Goal: Information Seeking & Learning: Learn about a topic

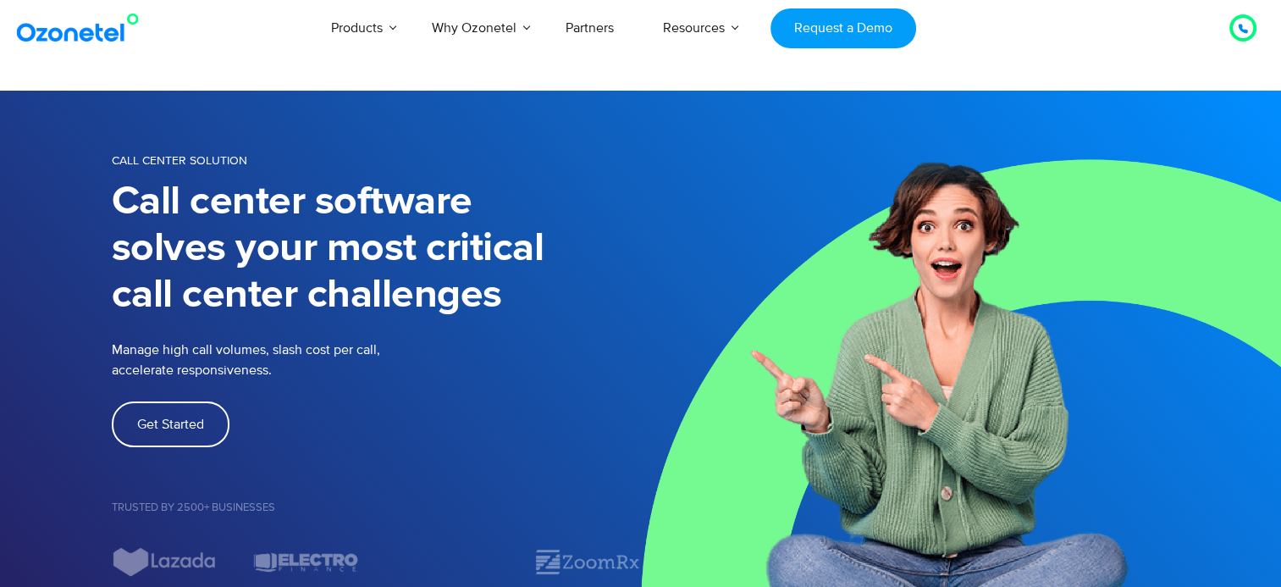
click at [1246, 30] on icon at bounding box center [1242, 29] width 8 height 8
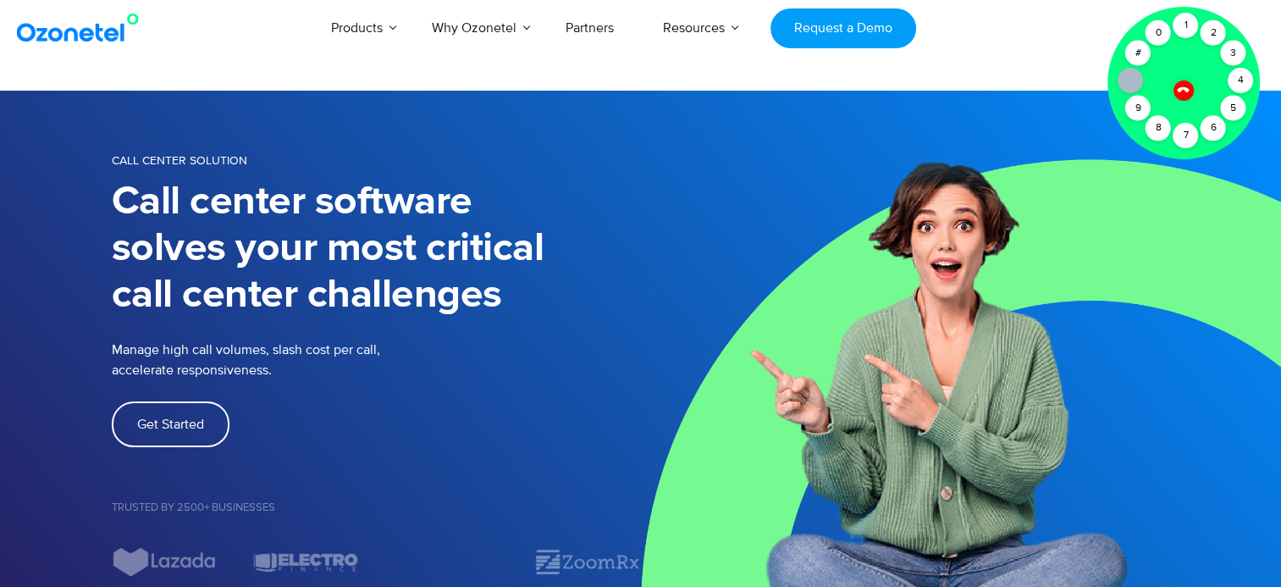
click at [1185, 88] on icon at bounding box center [1182, 90] width 12 height 12
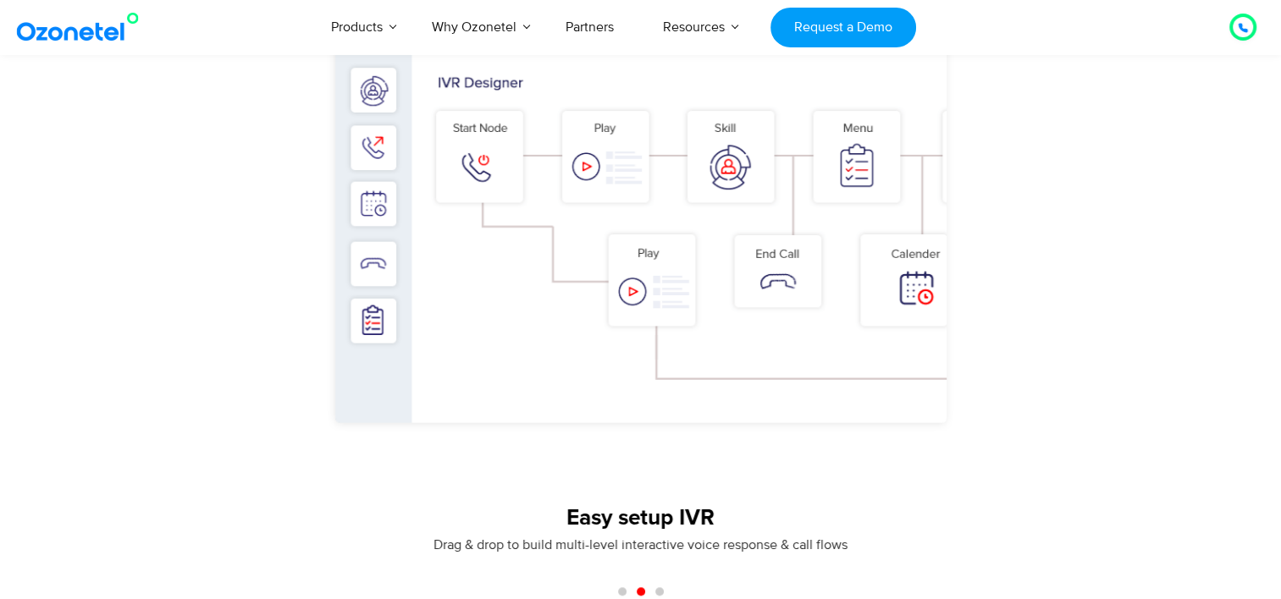
scroll to position [1270, 0]
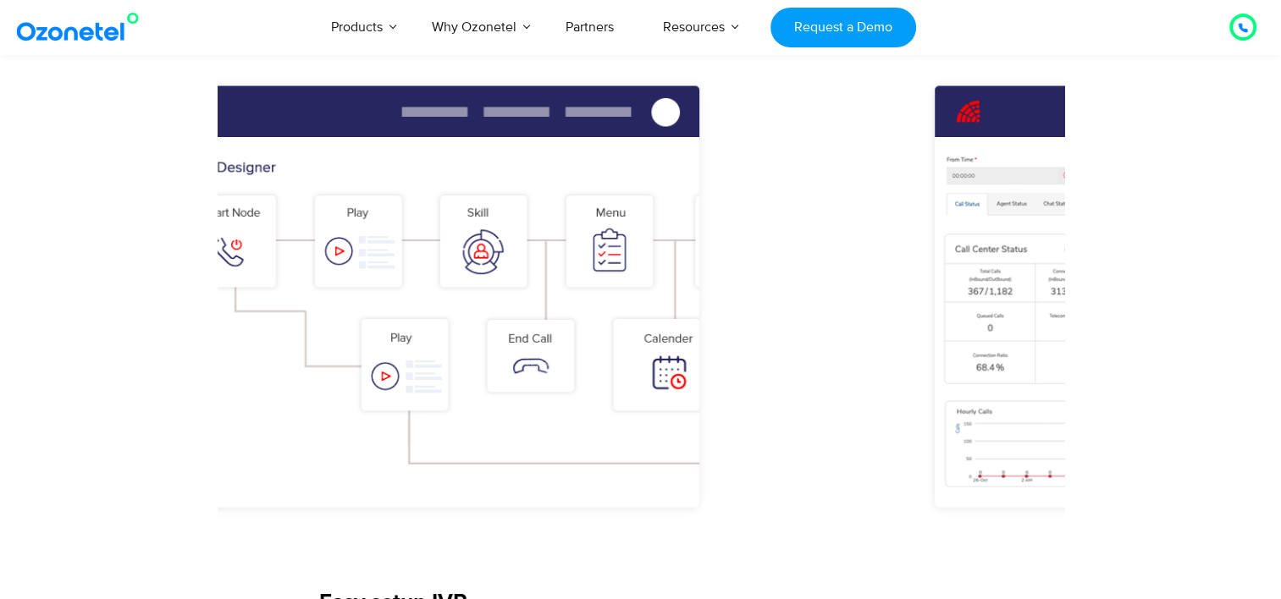
click at [535, 267] on img "2 / 3" at bounding box center [393, 323] width 812 height 504
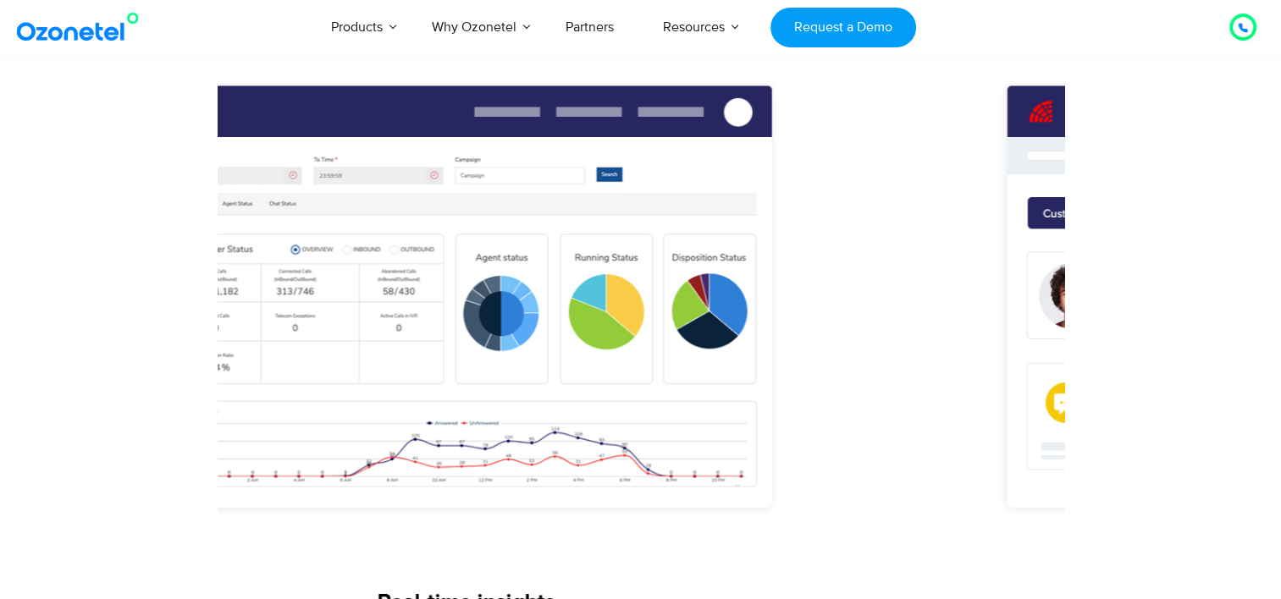
click at [570, 271] on img "3 / 3" at bounding box center [465, 323] width 812 height 504
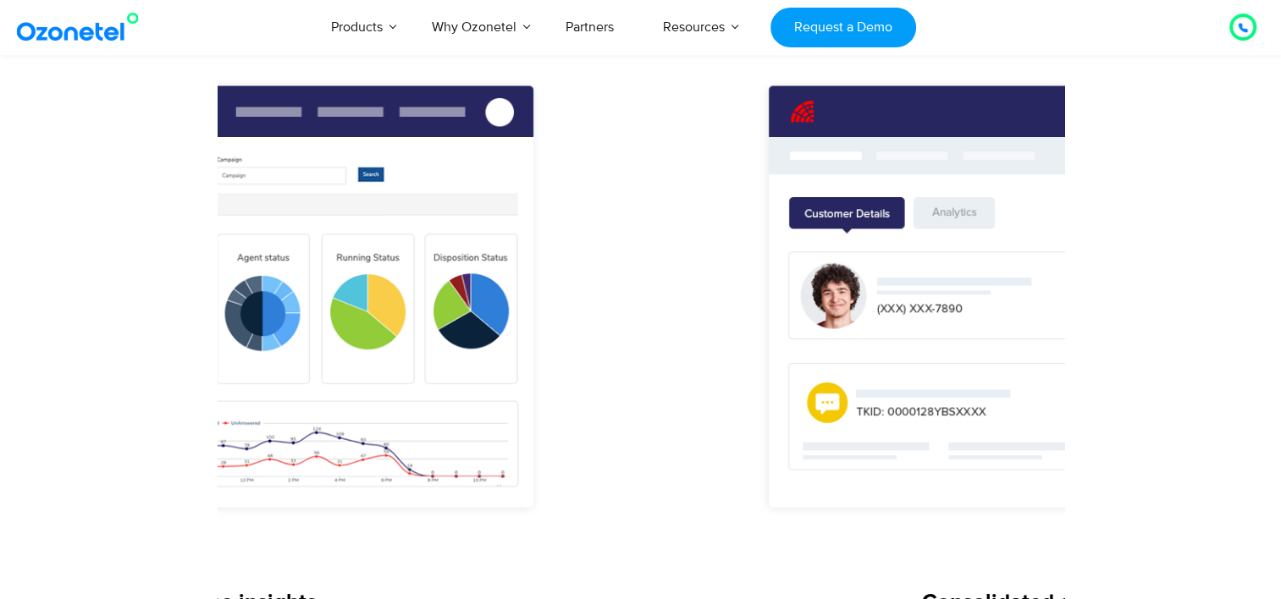
click at [505, 211] on img "3 / 3" at bounding box center [227, 323] width 812 height 504
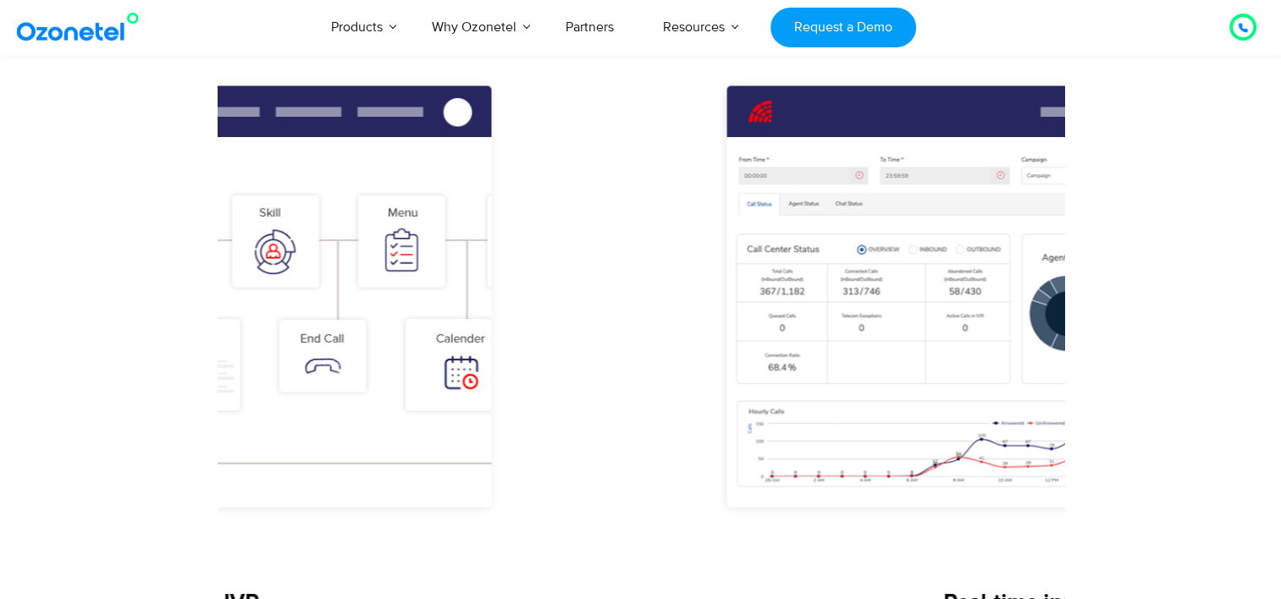
click at [411, 332] on img "2 / 3" at bounding box center [185, 323] width 812 height 504
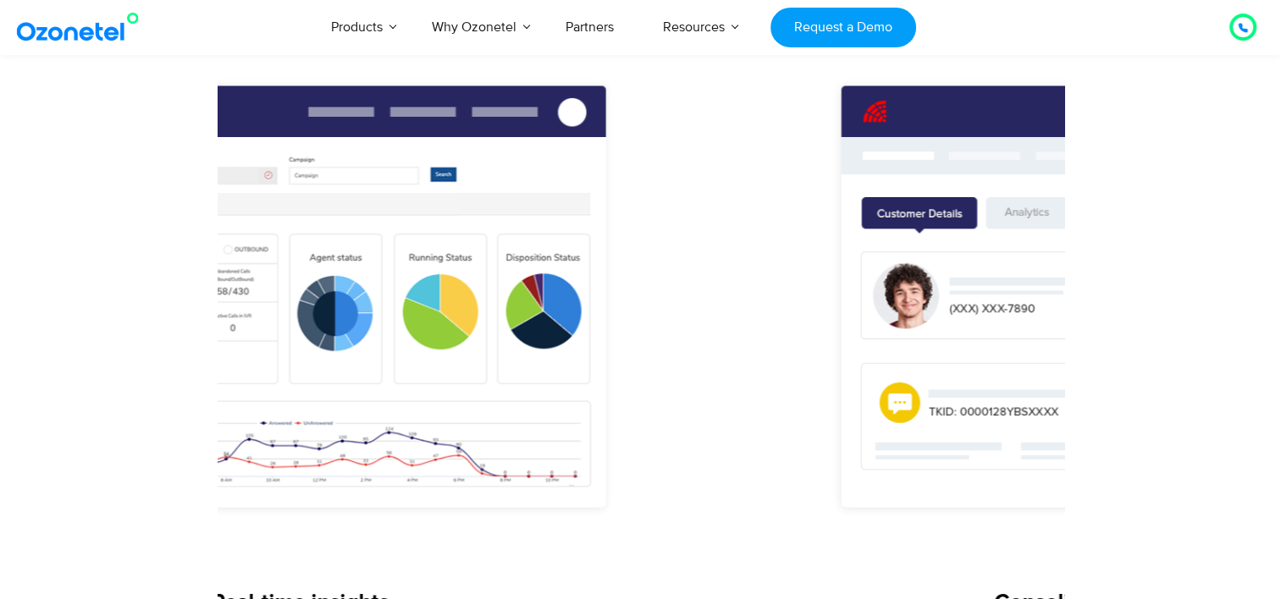
click at [551, 322] on img "3 / 3" at bounding box center [299, 323] width 812 height 504
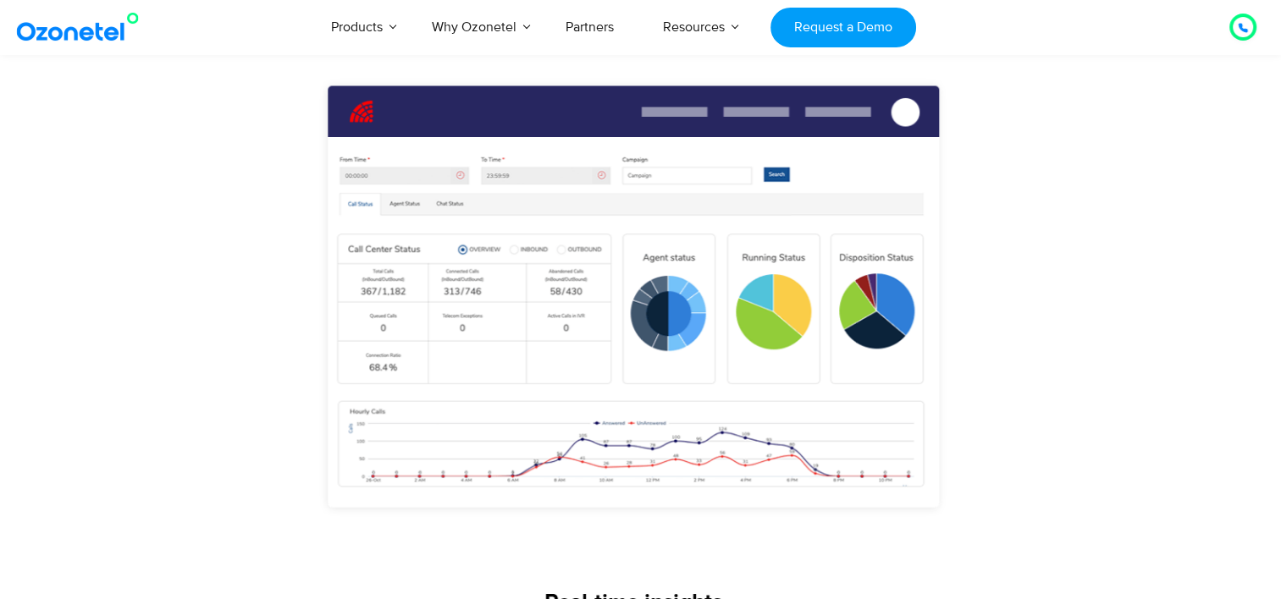
click at [572, 325] on img "3 / 3" at bounding box center [633, 323] width 812 height 504
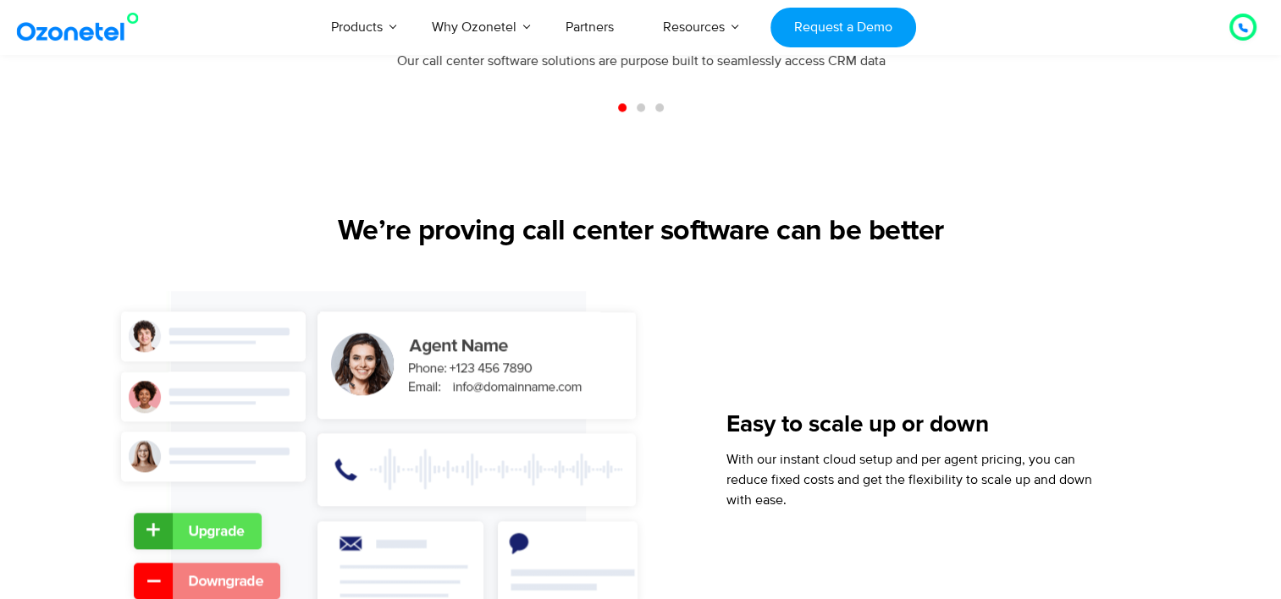
scroll to position [1862, 0]
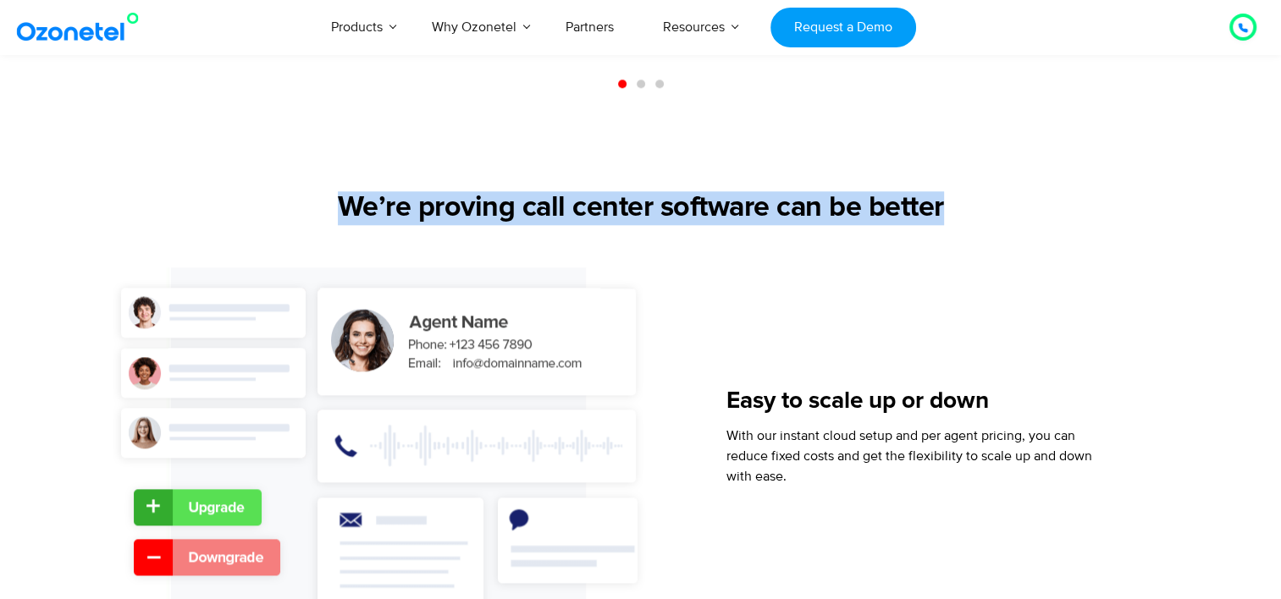
drag, startPoint x: 334, startPoint y: 210, endPoint x: 945, endPoint y: 221, distance: 610.3
click at [955, 213] on h2 "We’re proving call center software can be better" at bounding box center [641, 208] width 1058 height 34
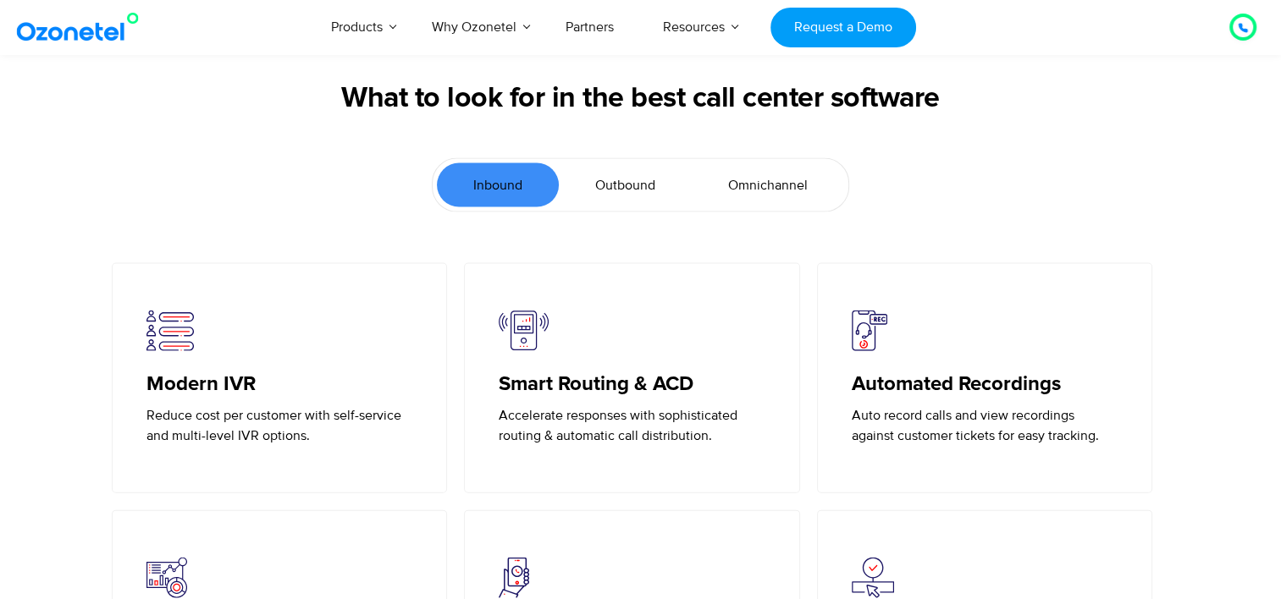
scroll to position [3639, 0]
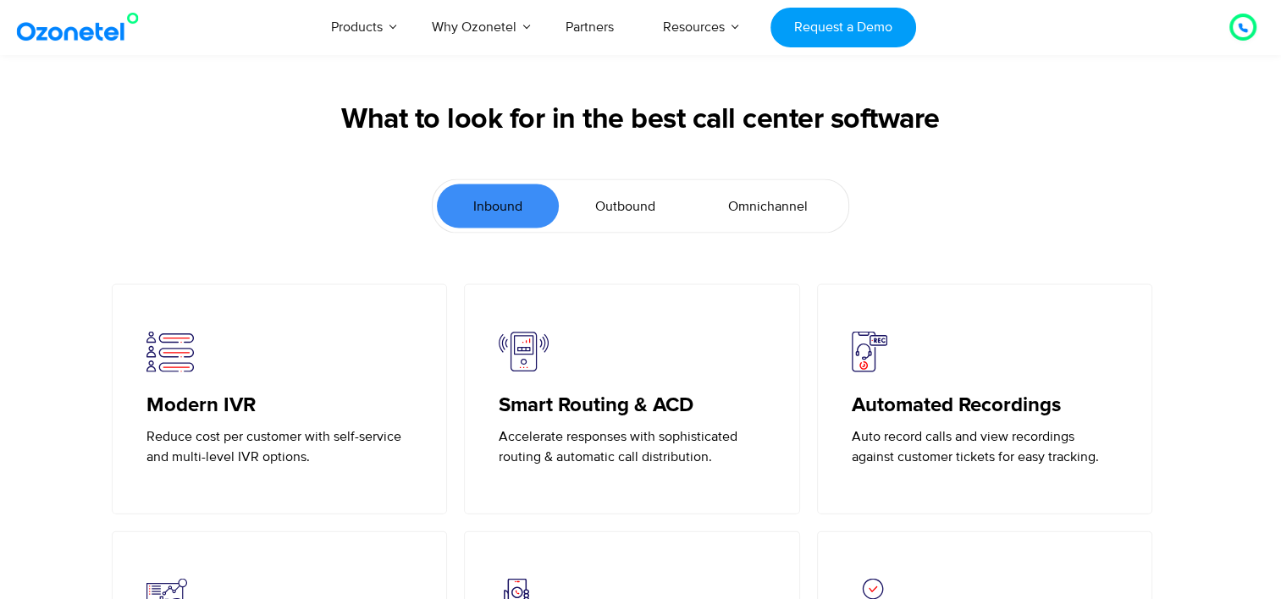
click at [643, 210] on span "Outbound" at bounding box center [625, 206] width 60 height 20
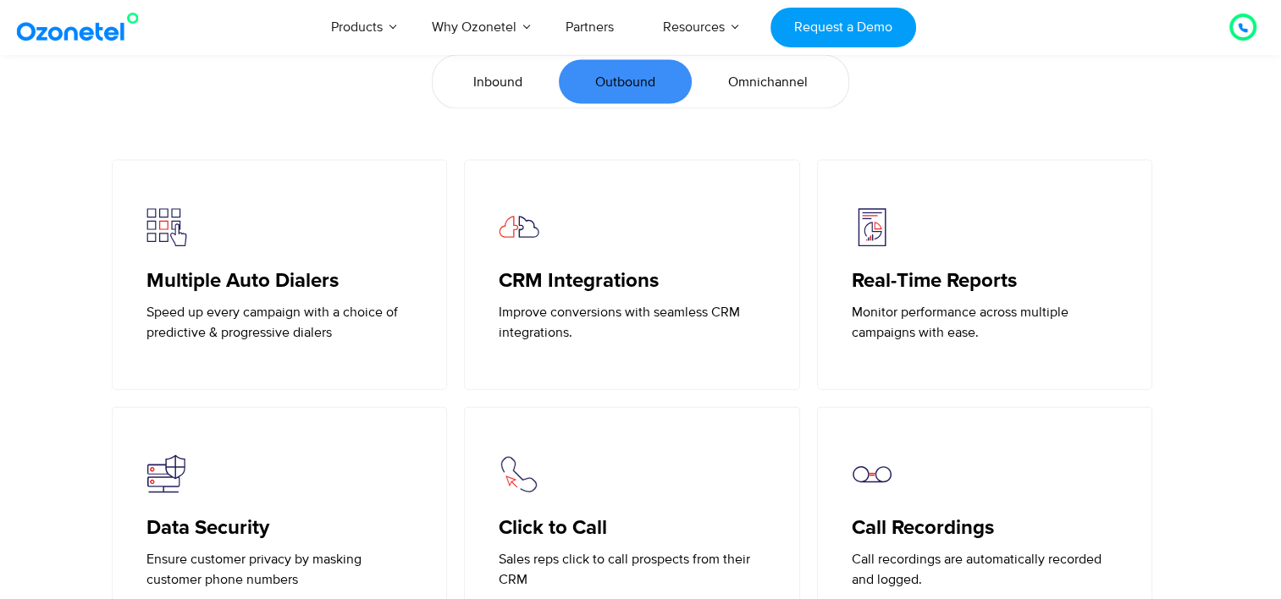
scroll to position [3724, 0]
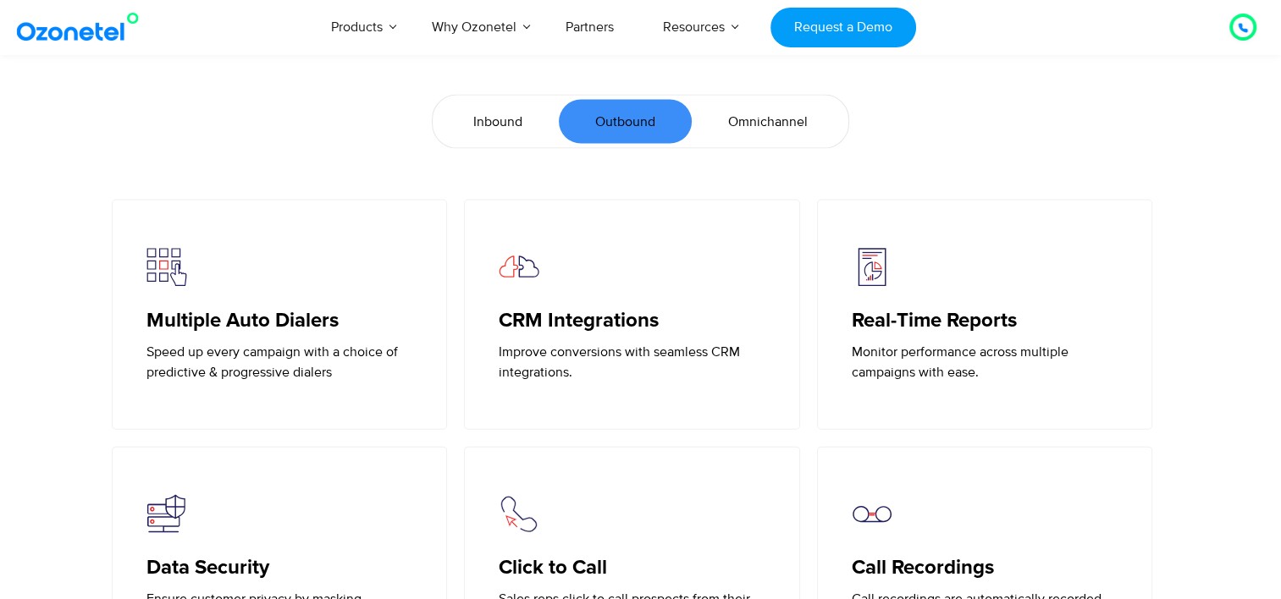
click at [741, 128] on span "Omnichannel" at bounding box center [768, 122] width 80 height 20
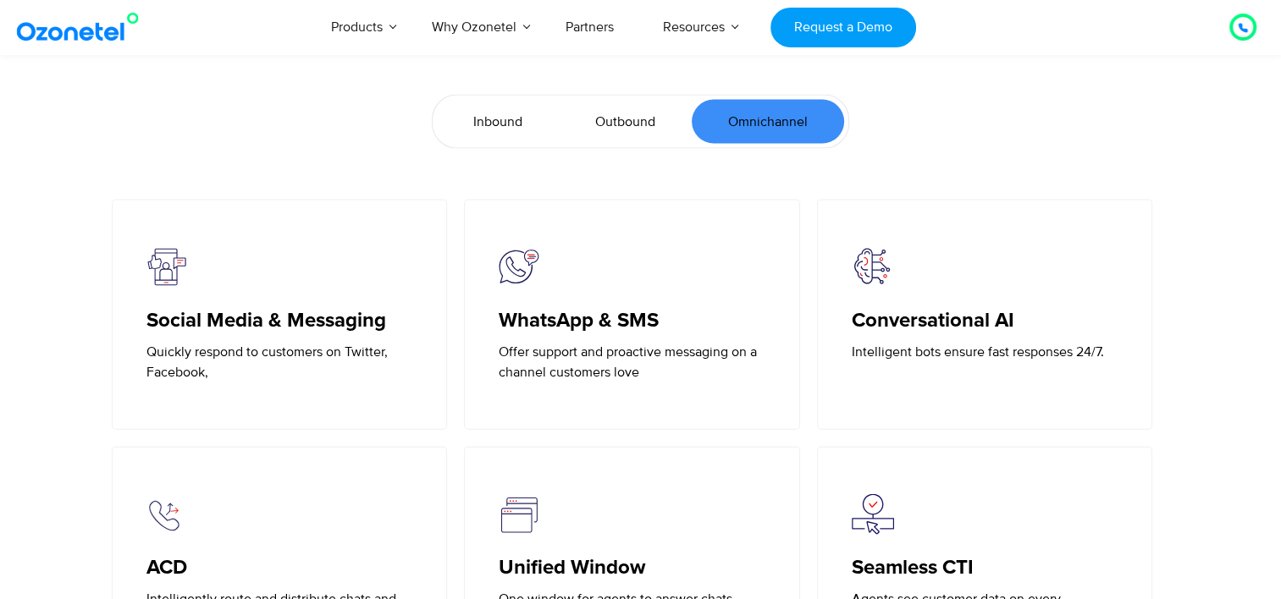
click at [629, 123] on span "Outbound" at bounding box center [625, 122] width 60 height 20
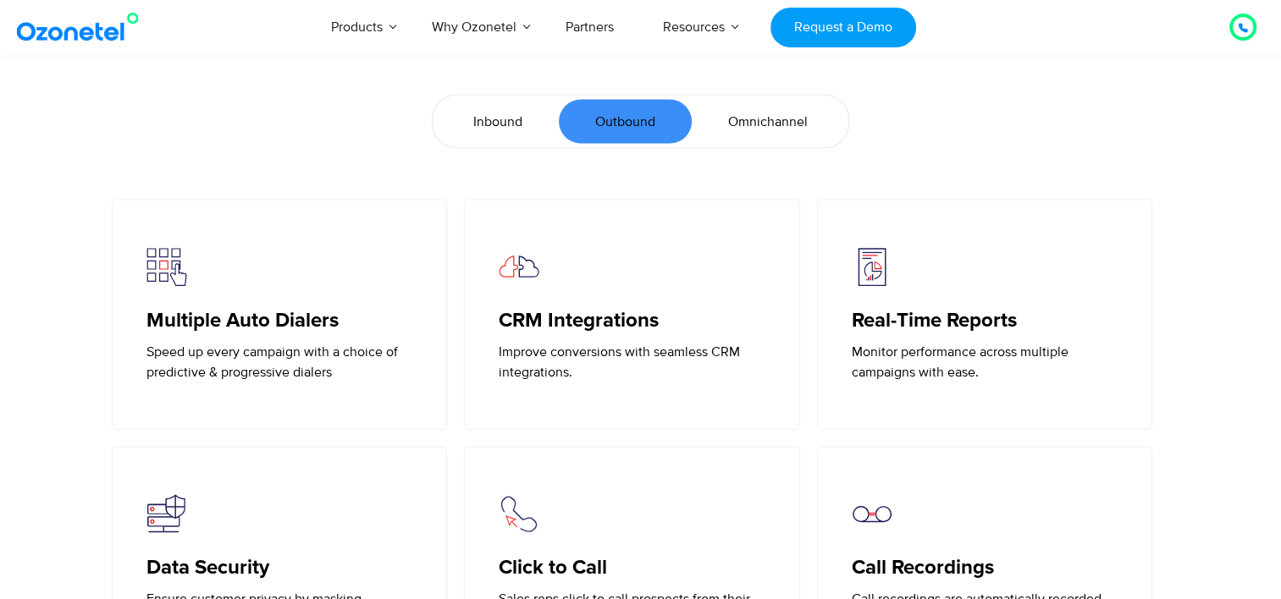
click at [491, 102] on link "Inbound" at bounding box center [498, 122] width 122 height 44
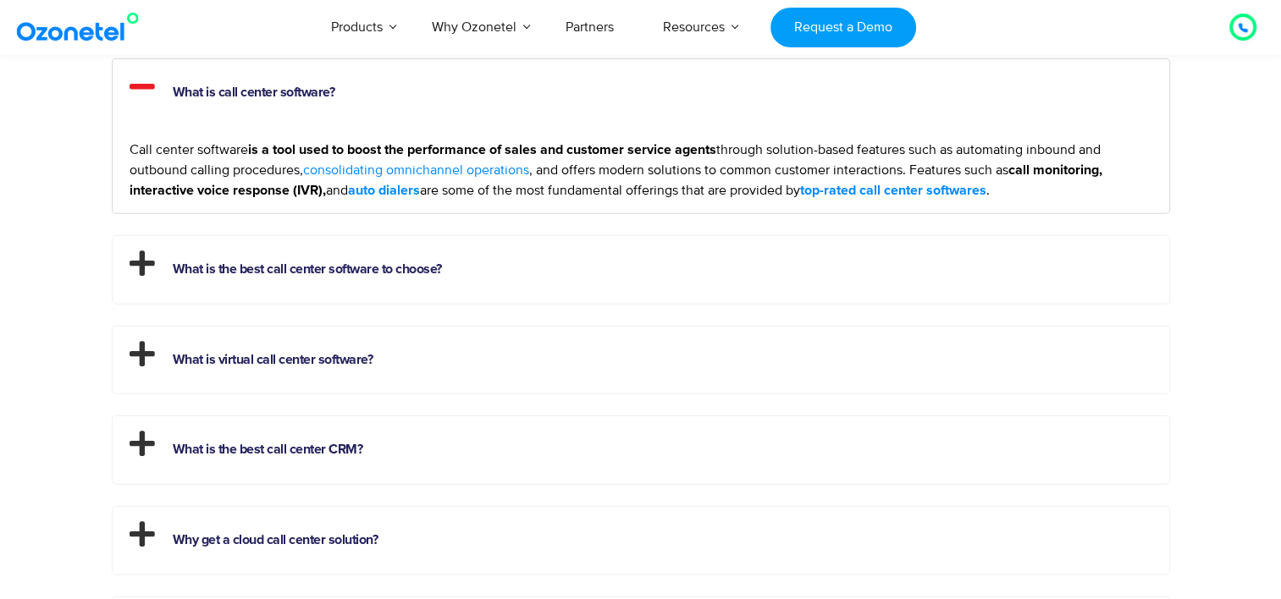
scroll to position [4655, 0]
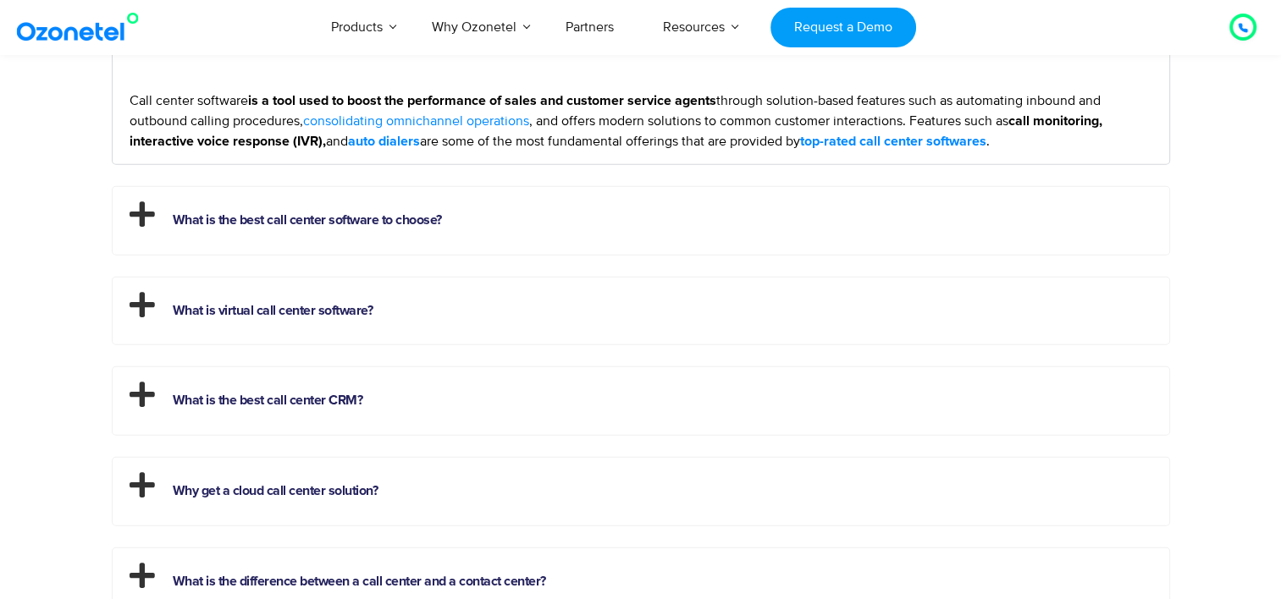
click at [564, 196] on h2 "What is the best call center software to choose?" at bounding box center [641, 216] width 1056 height 59
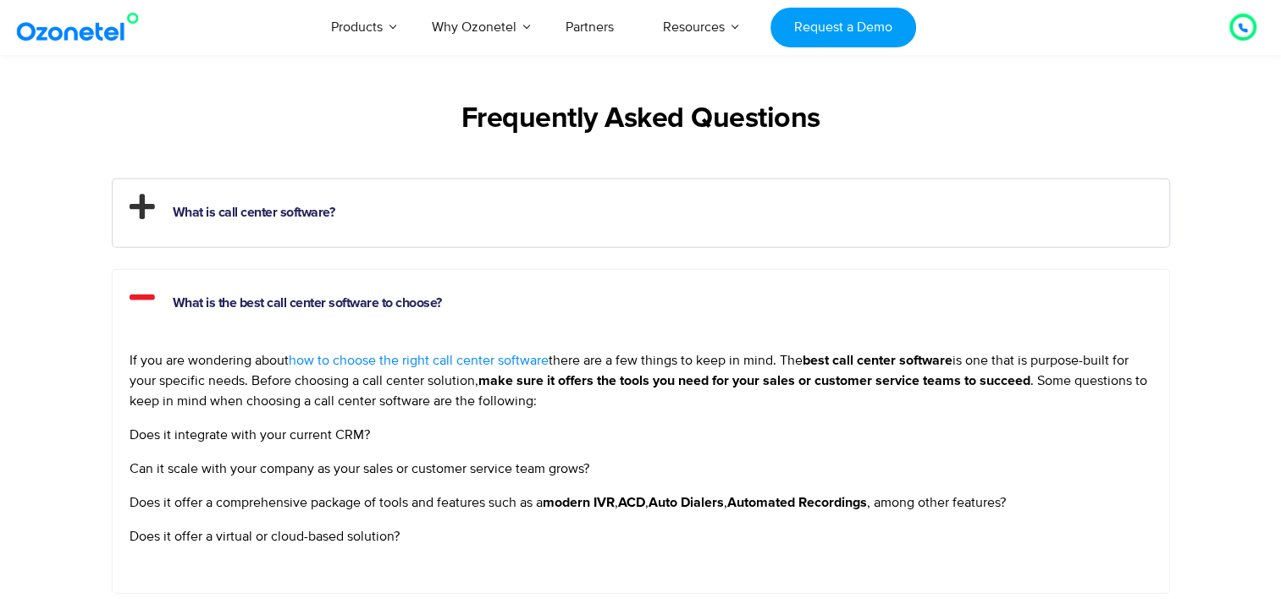
scroll to position [4570, 0]
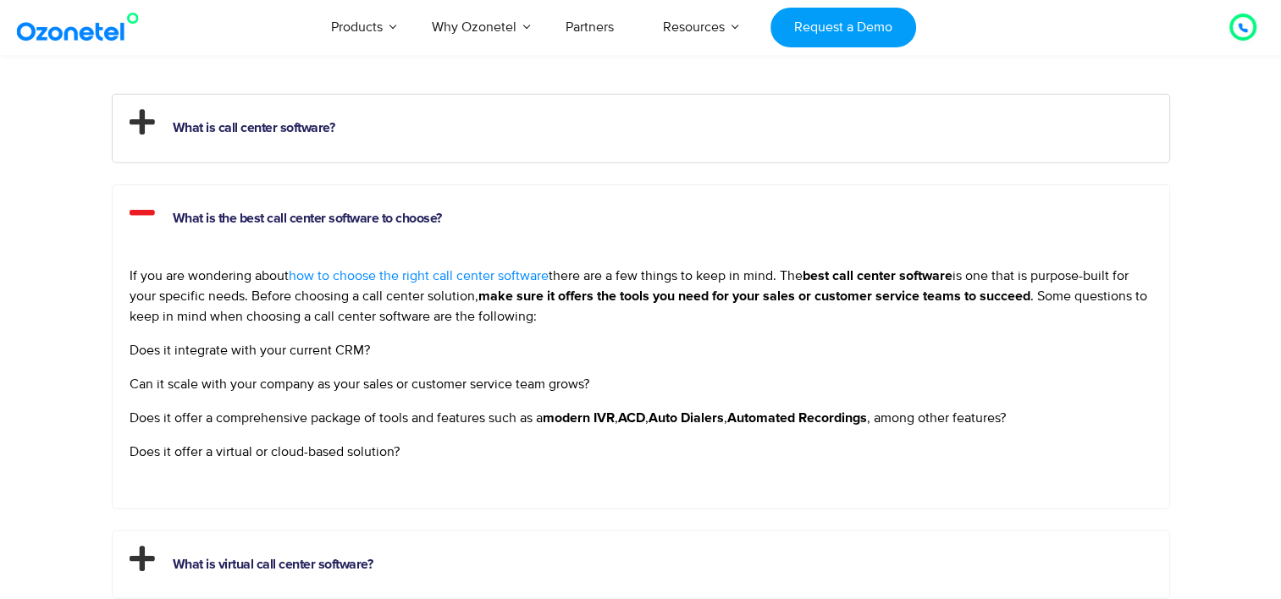
click at [559, 200] on h2 "What is the best call center software to choose?" at bounding box center [641, 214] width 1056 height 59
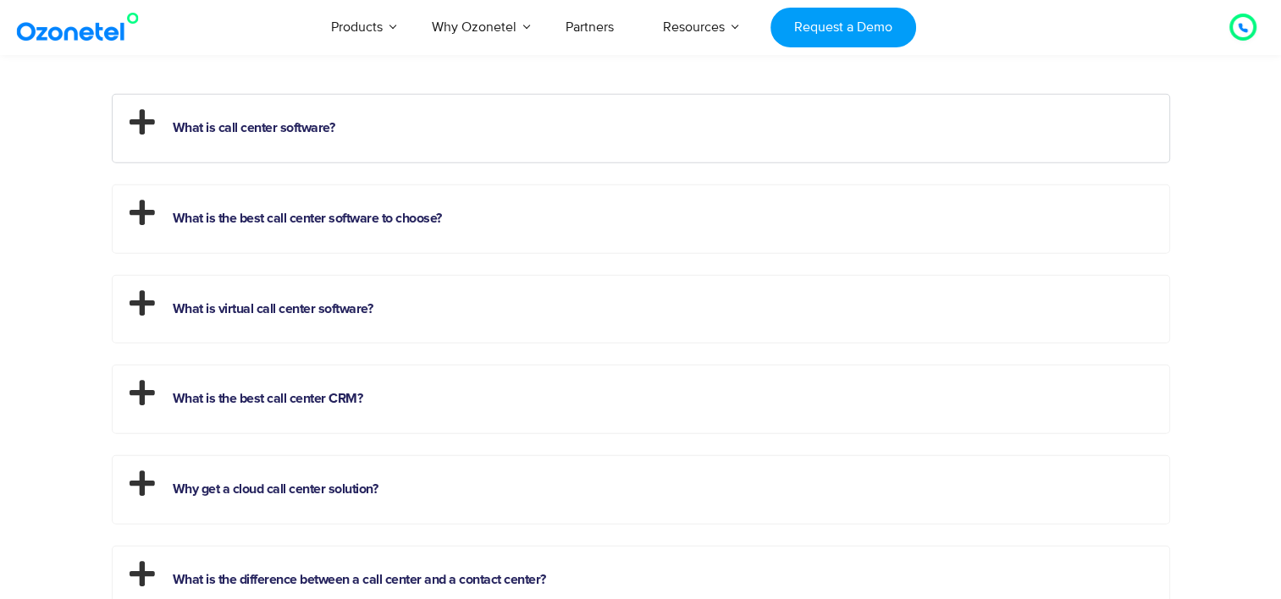
click at [523, 296] on h2 "What is virtual call center software?" at bounding box center [641, 305] width 1056 height 59
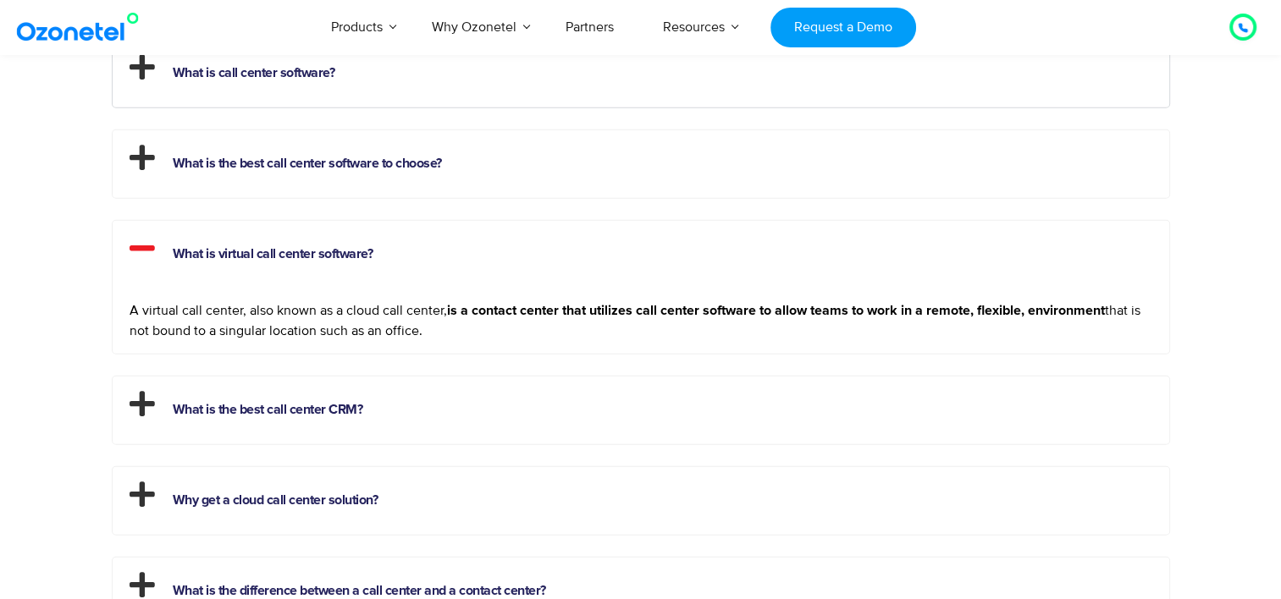
scroll to position [4655, 0]
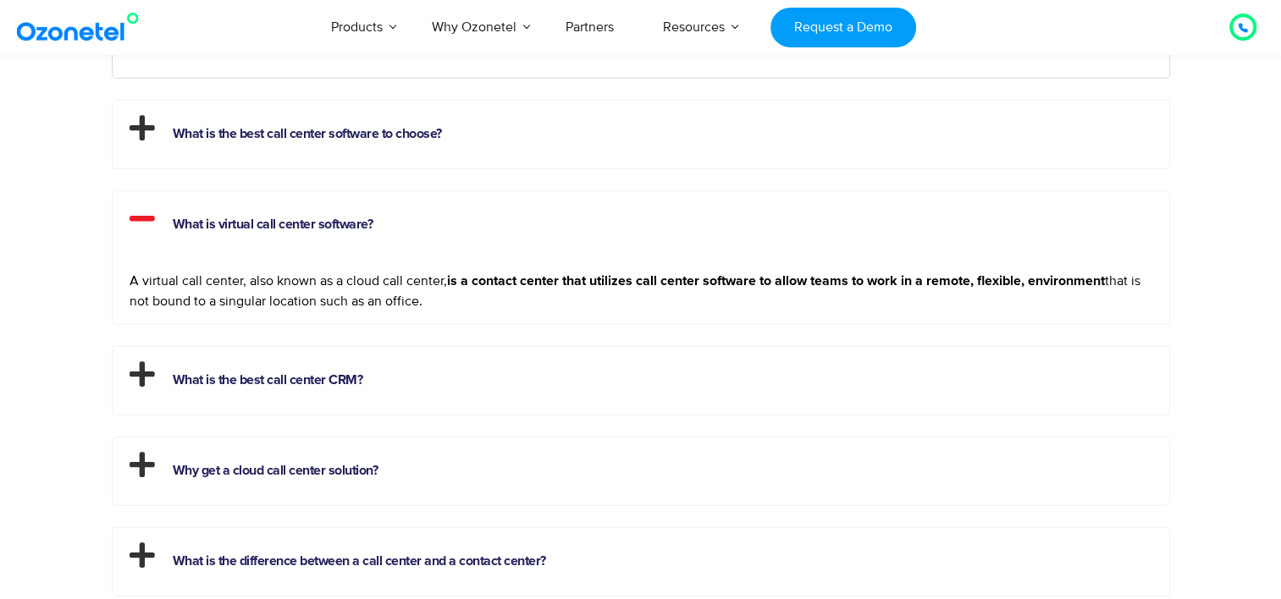
click at [507, 364] on h2 "What is the best call center CRM?" at bounding box center [641, 376] width 1056 height 59
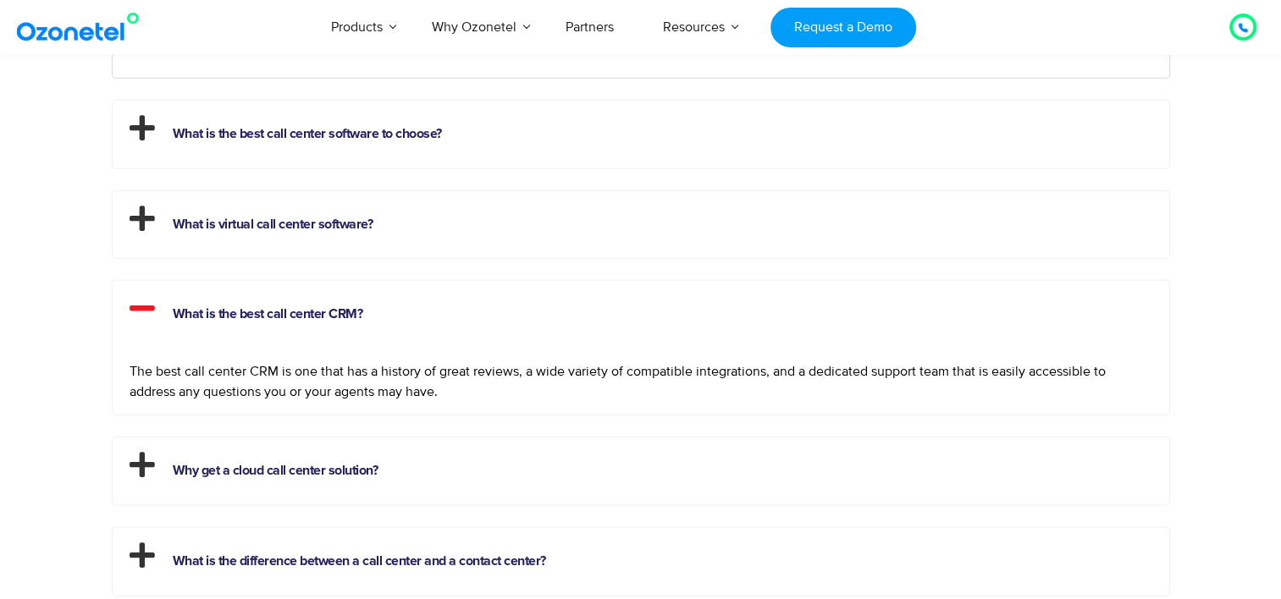
click at [471, 460] on h2 "Why get a cloud call center solution?" at bounding box center [641, 467] width 1056 height 59
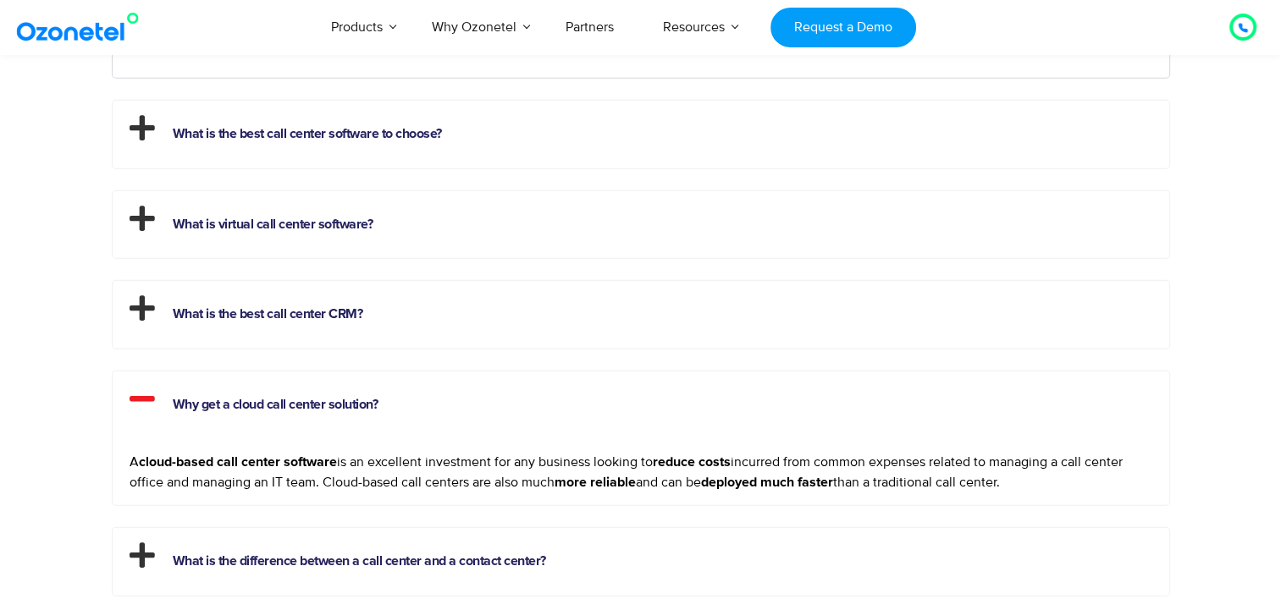
scroll to position [4740, 0]
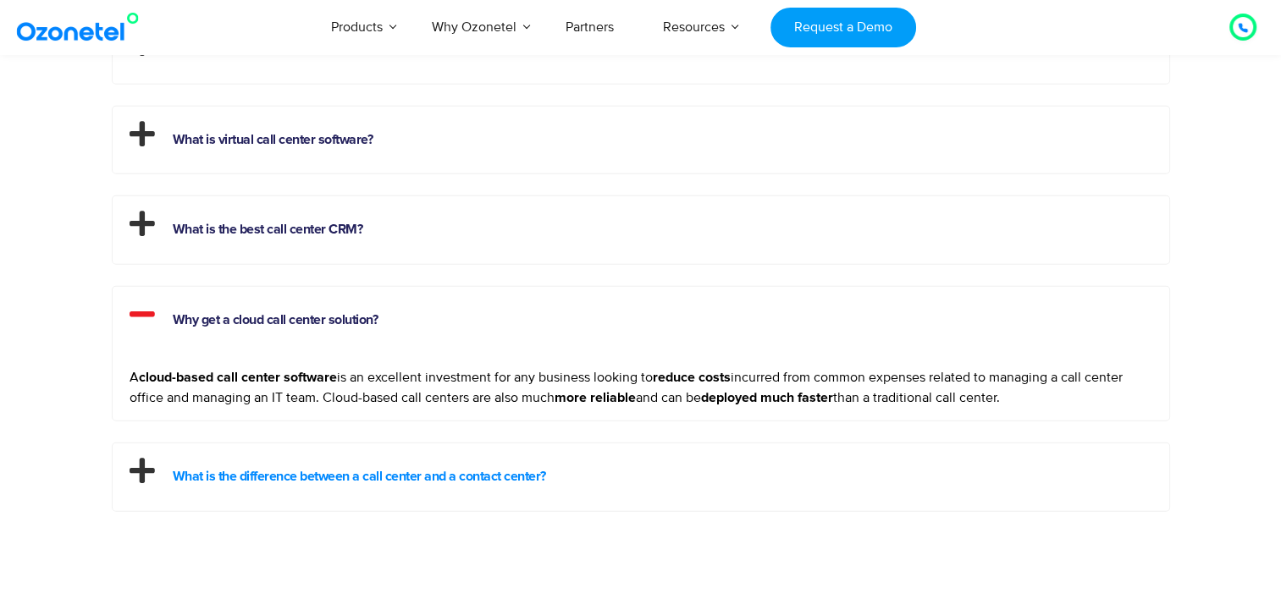
click at [481, 477] on link "What is the difference between a call center and a contact center?" at bounding box center [359, 477] width 373 height 14
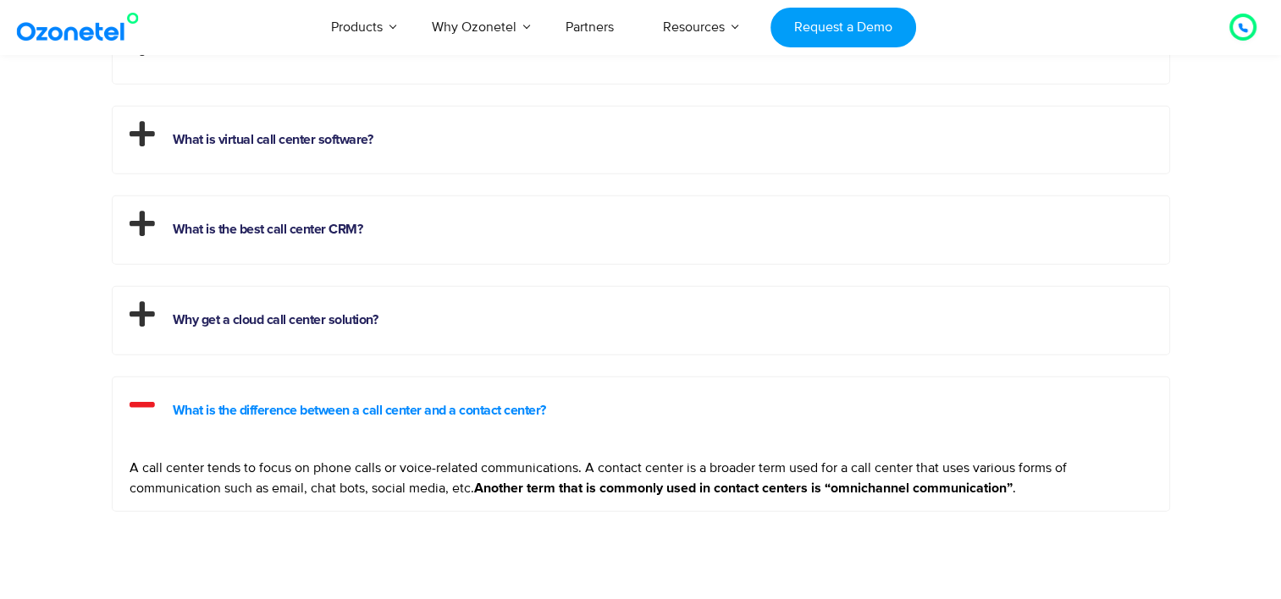
click at [511, 404] on link "What is the difference between a call center and a contact center?" at bounding box center [359, 411] width 373 height 14
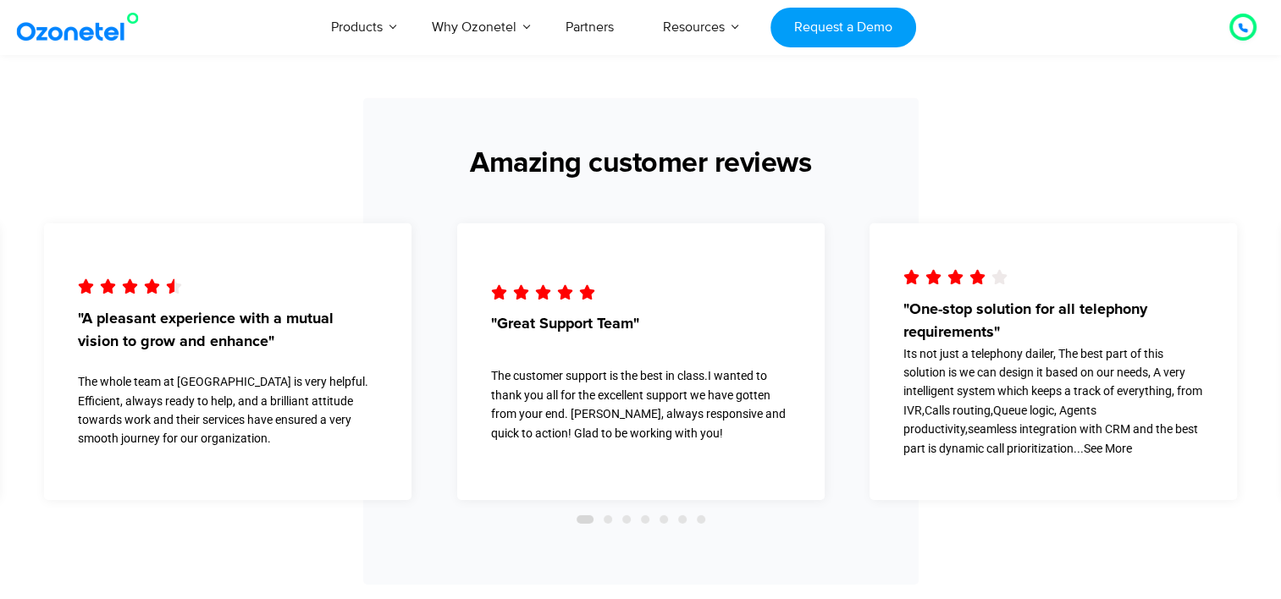
scroll to position [5163, 0]
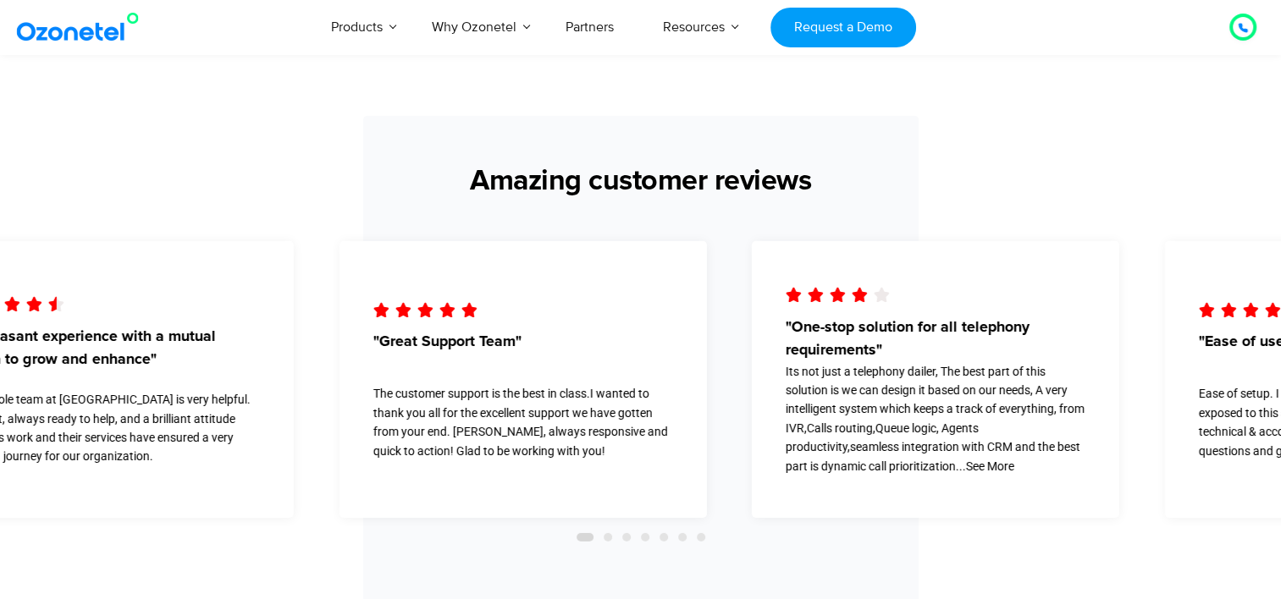
click at [457, 356] on div "     "Great Support Team" The customer support is the best in class.I want…" at bounding box center [522, 379] width 367 height 277
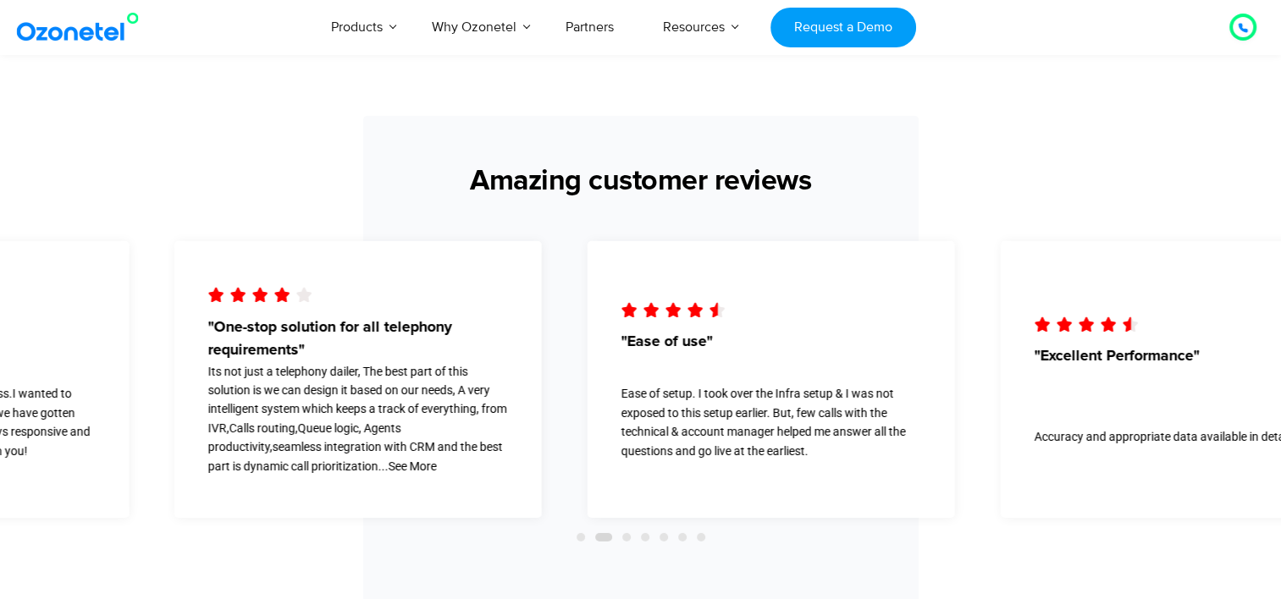
click at [621, 337] on span ""Ease of use"" at bounding box center [673, 343] width 104 height 23
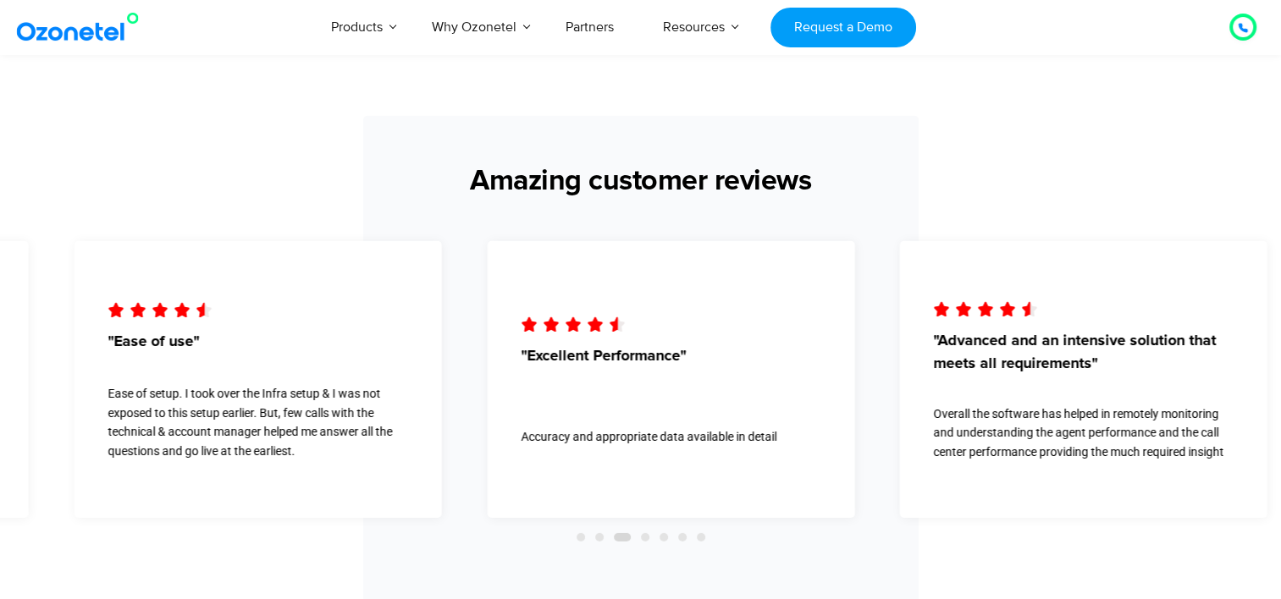
click at [537, 325] on div "     "Excellent Performance" Accuracy and appropriate data available in de…" at bounding box center [670, 379] width 367 height 277
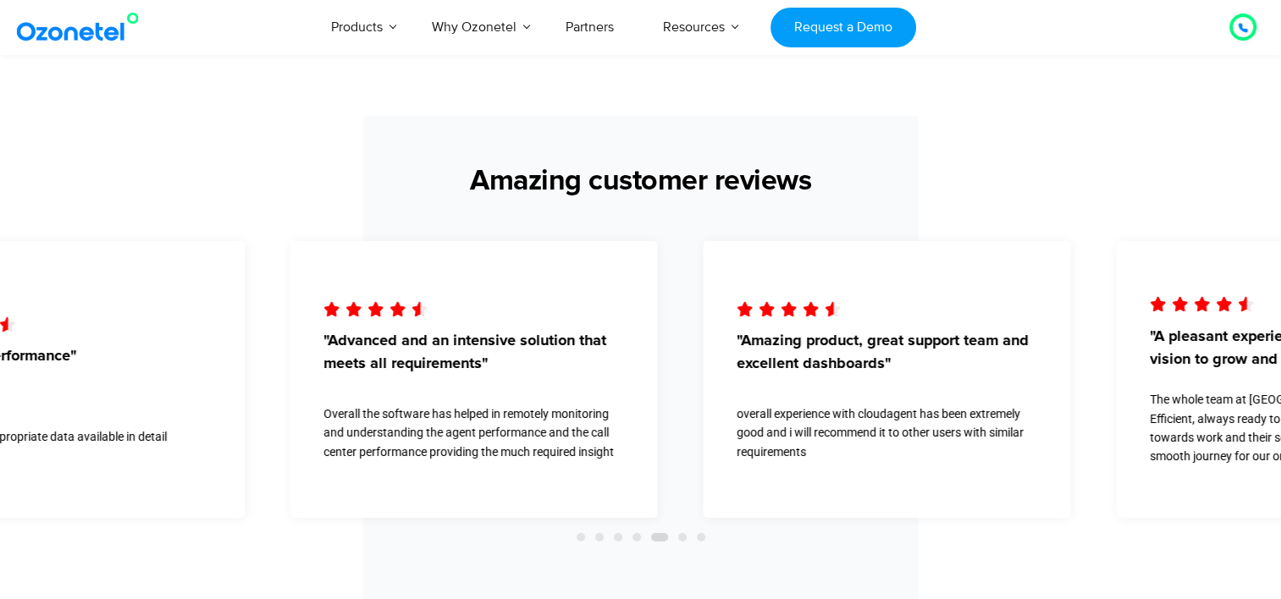
click at [439, 362] on div "     "Advanced and an intensive solution that meets all requirements" Over…" at bounding box center [473, 379] width 367 height 277
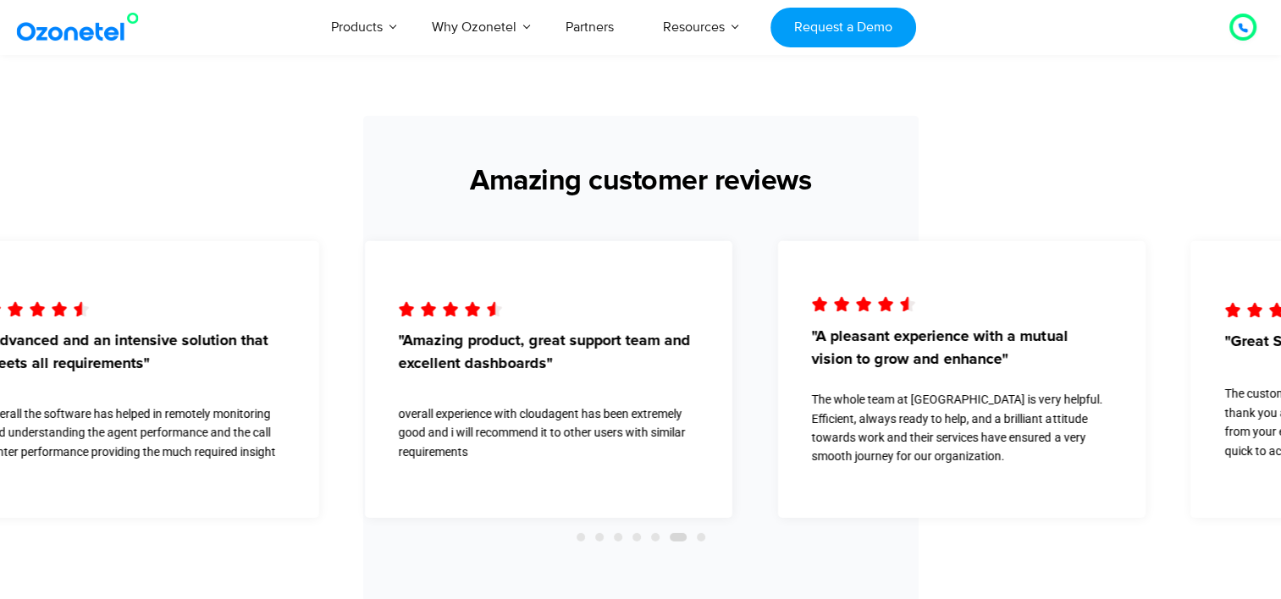
click at [399, 311] on div "    " at bounding box center [549, 310] width 300 height 25
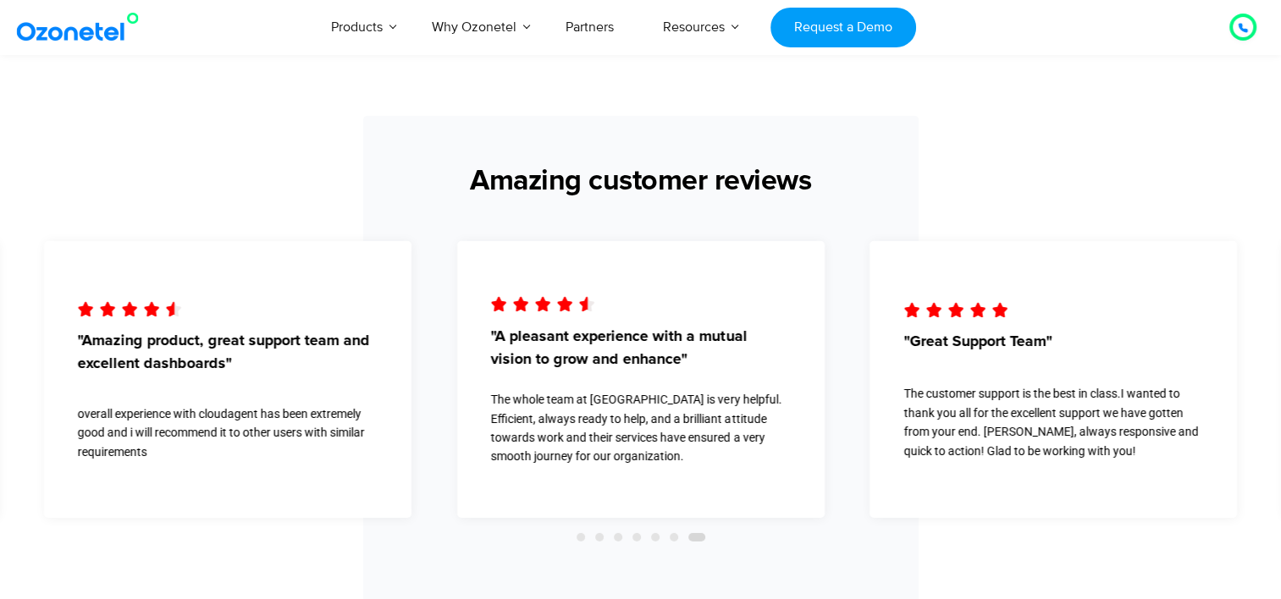
click at [569, 362] on span ""A pleasant experience with a mutual vision to grow and enhance"" at bounding box center [641, 349] width 300 height 46
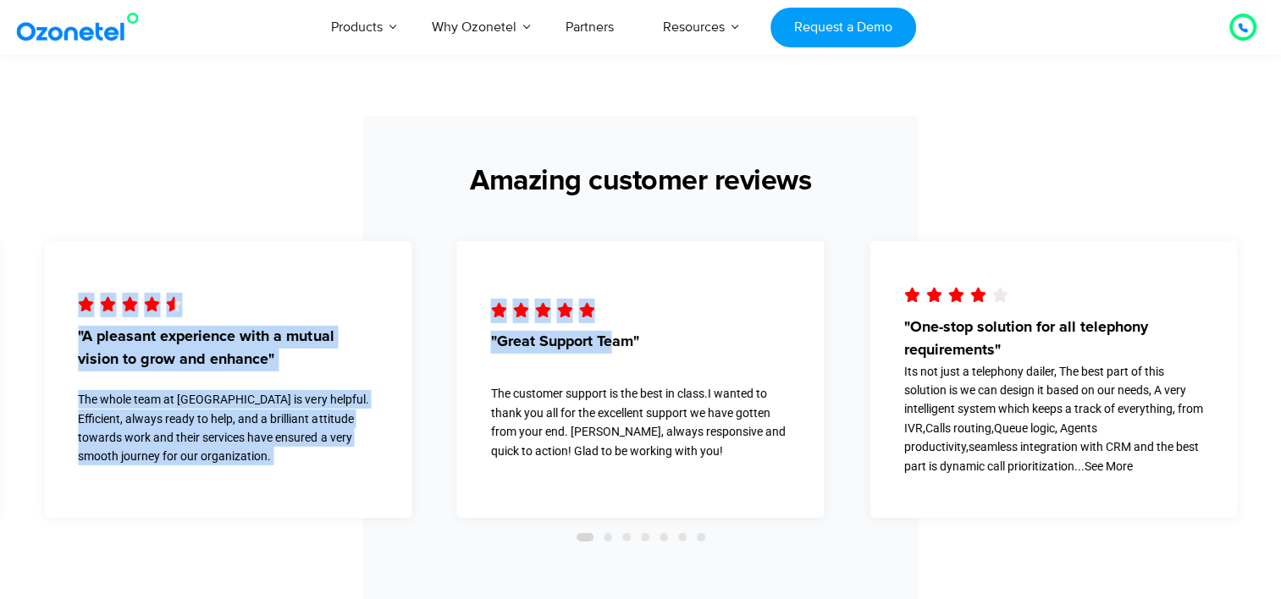
drag, startPoint x: 829, startPoint y: 362, endPoint x: 570, endPoint y: 347, distance: 259.4
click at [581, 347] on div "     "Excellent Performance" Accuracy and appropriate data available in de…" at bounding box center [640, 396] width 1193 height 311
click at [814, 317] on div "     "Great Support Team" The customer support is the best in class.I want…" at bounding box center [640, 379] width 367 height 277
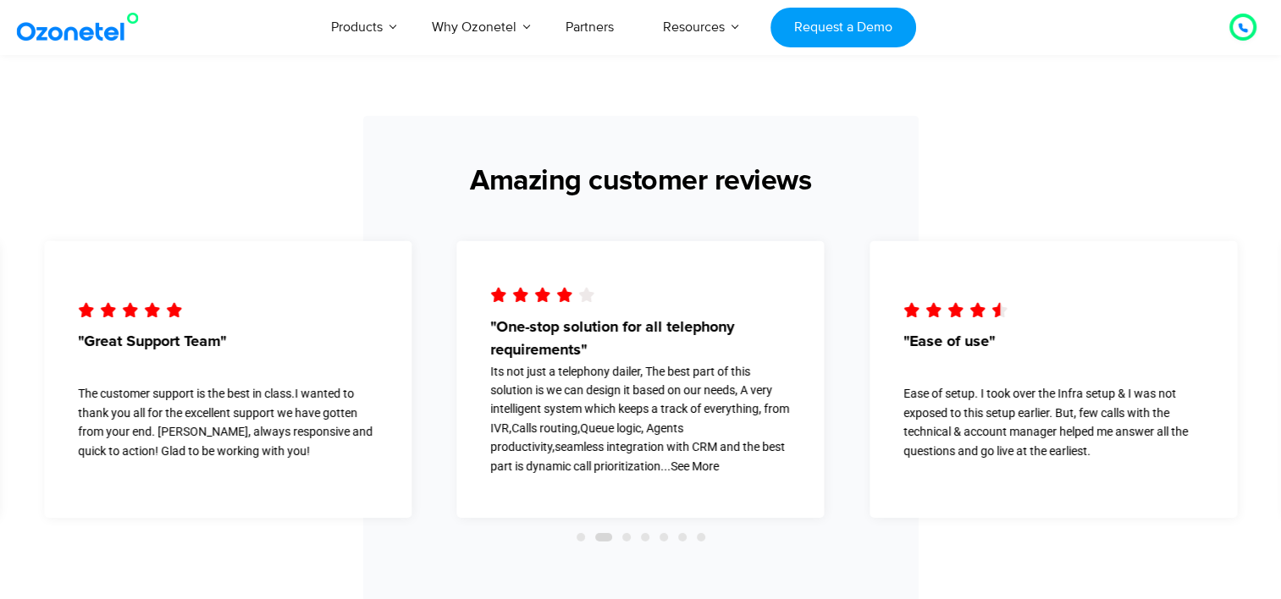
click at [829, 296] on div "     "Excellent Performance" Accuracy and appropriate data available in de…" at bounding box center [640, 396] width 1193 height 311
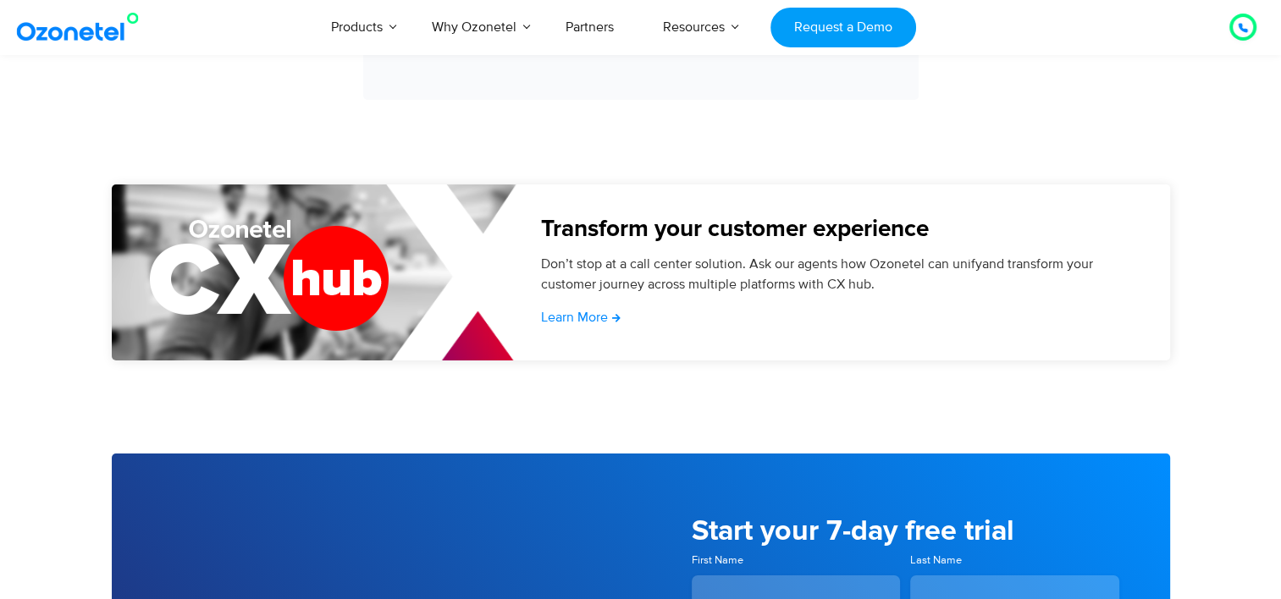
scroll to position [5671, 0]
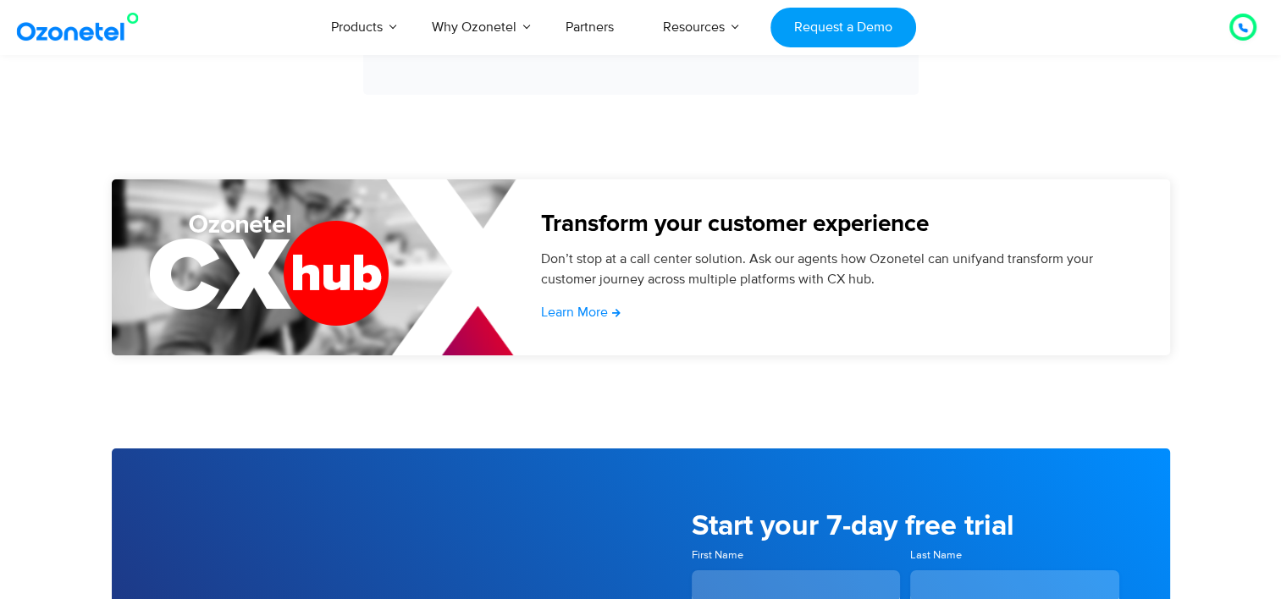
drag, startPoint x: 399, startPoint y: 271, endPoint x: 416, endPoint y: 322, distance: 54.3
click at [416, 322] on div at bounding box center [318, 267] width 413 height 176
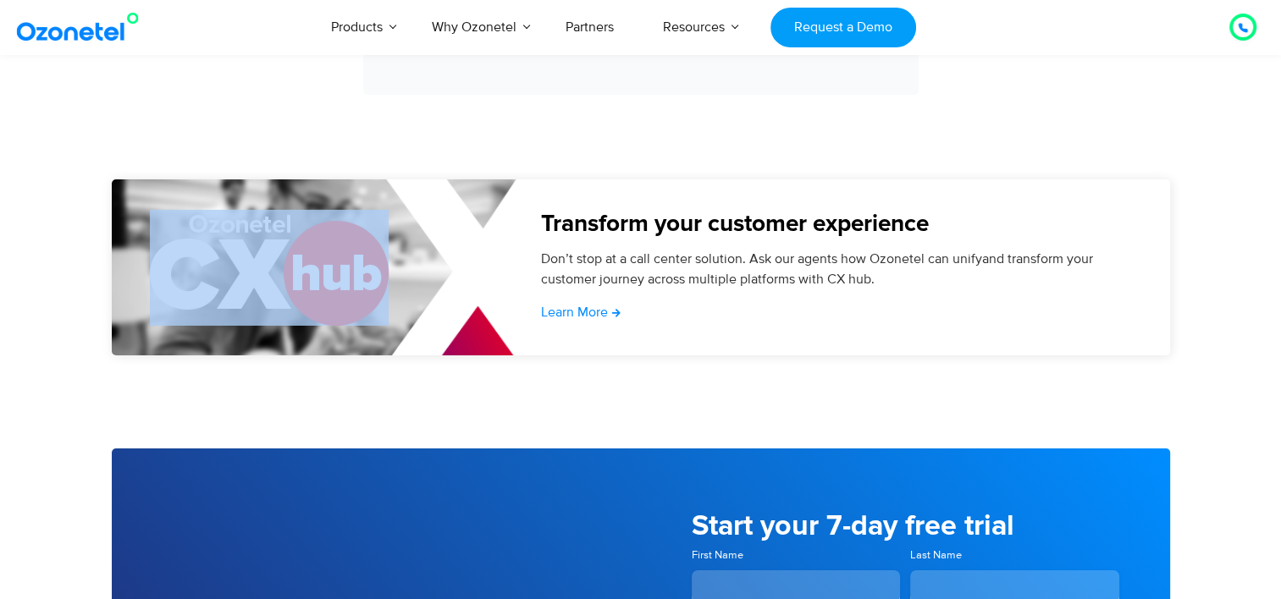
drag, startPoint x: 196, startPoint y: 190, endPoint x: 289, endPoint y: 282, distance: 131.7
click at [289, 282] on div at bounding box center [318, 267] width 413 height 176
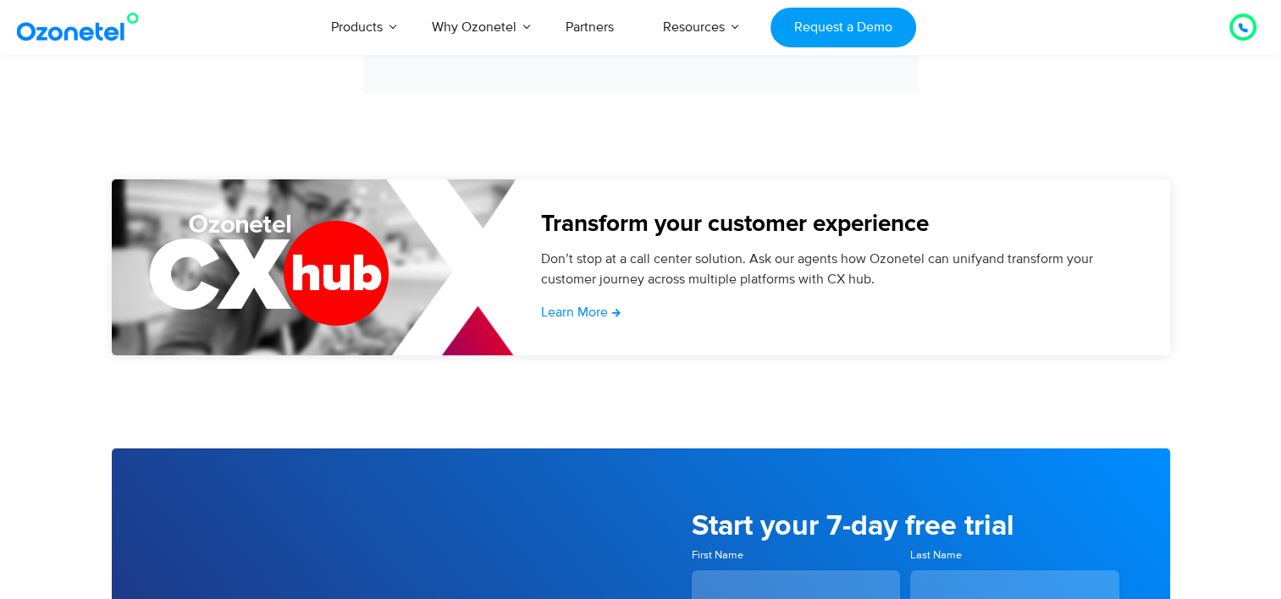
click at [392, 339] on div at bounding box center [318, 267] width 413 height 176
click at [415, 399] on section "Transform your customer experience Don’t stop at a call center solution. Ask ou…" at bounding box center [640, 313] width 1281 height 269
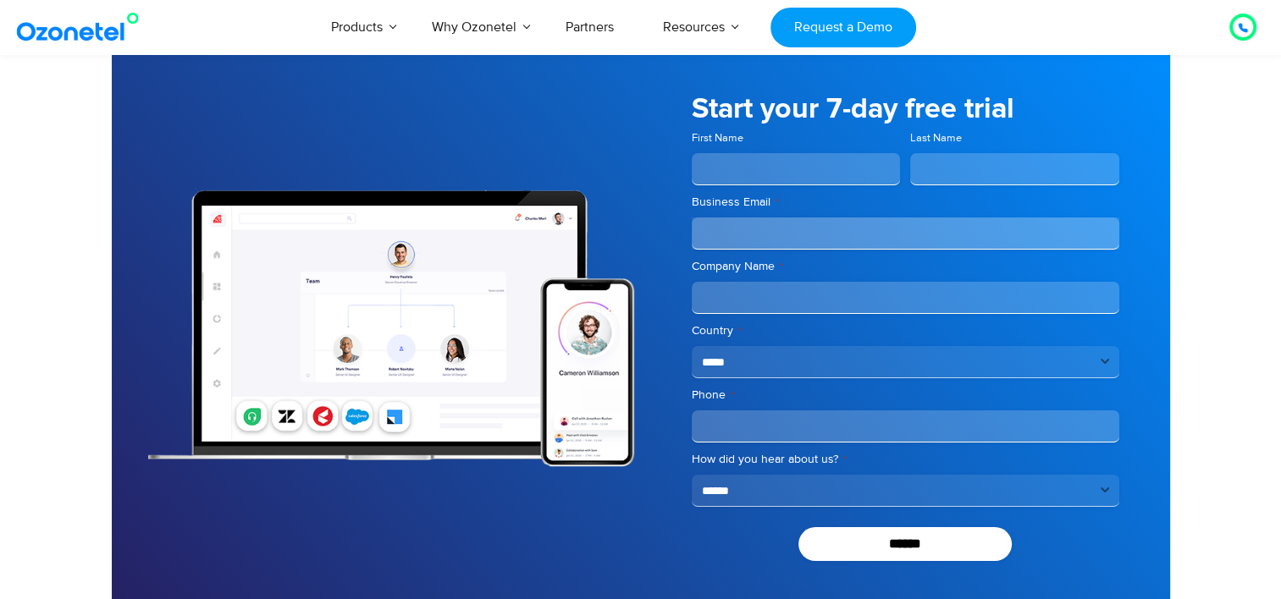
scroll to position [6094, 0]
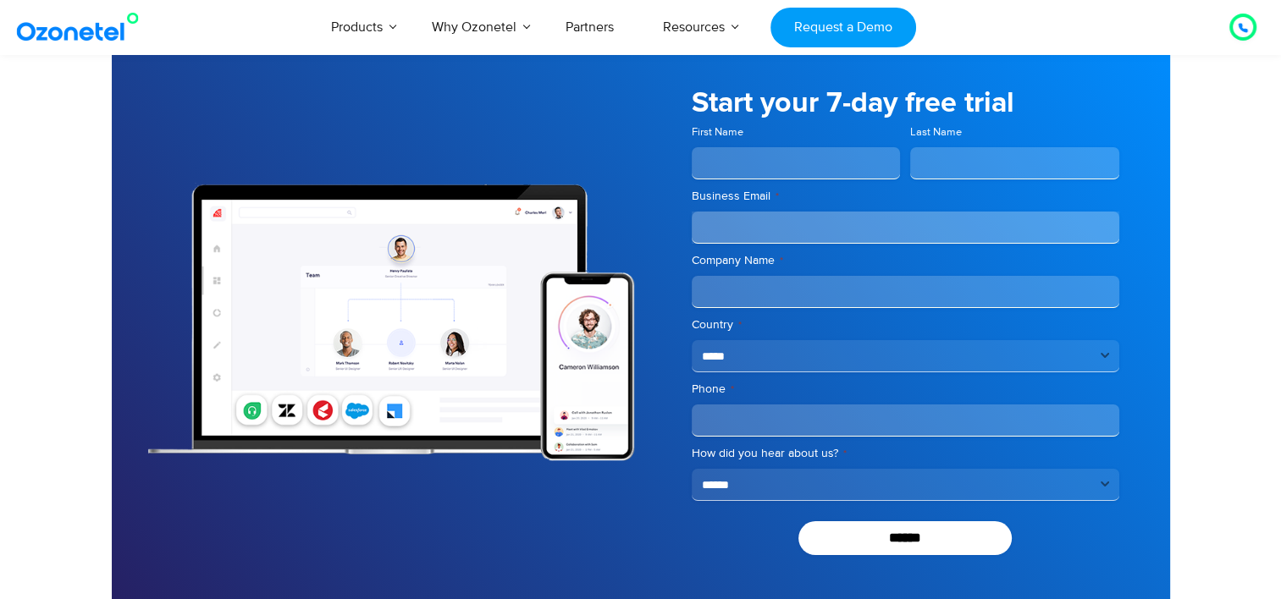
click at [808, 346] on select "**********" at bounding box center [904, 356] width 427 height 32
click at [655, 273] on div "**********" at bounding box center [905, 321] width 529 height 593
click at [766, 139] on span "First Name" at bounding box center [795, 151] width 219 height 55
drag, startPoint x: 766, startPoint y: 165, endPoint x: 836, endPoint y: 164, distance: 70.3
click at [766, 165] on input "First Name" at bounding box center [795, 163] width 209 height 32
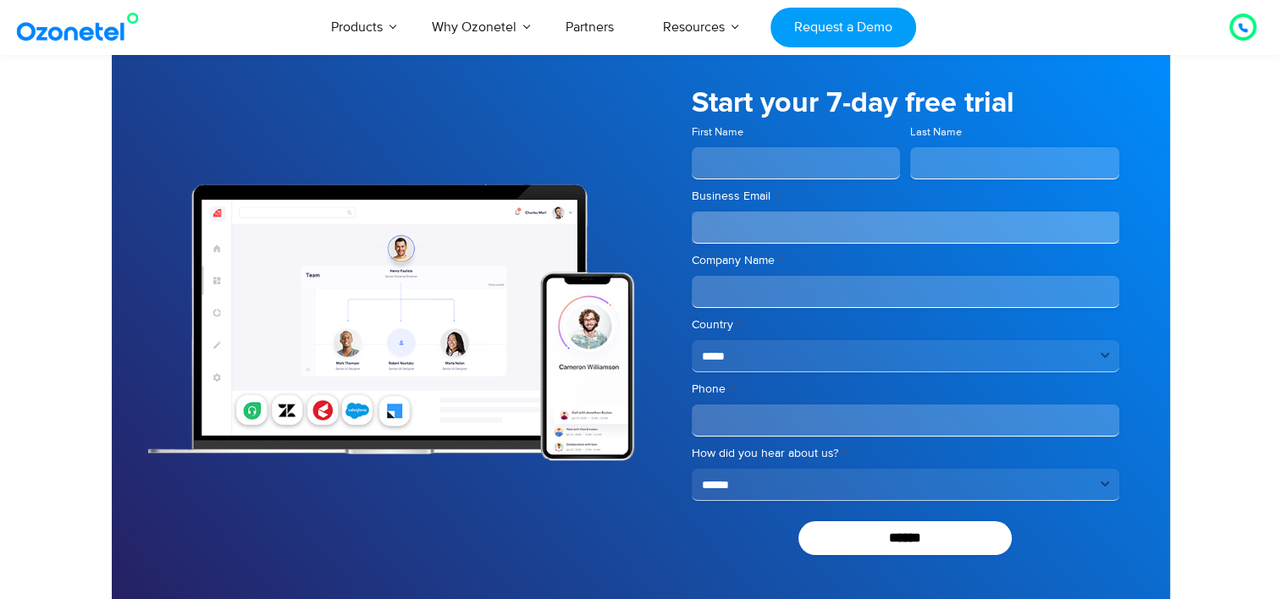
click at [975, 156] on input "Last Name" at bounding box center [1014, 163] width 209 height 32
click at [779, 225] on input "Business Email *" at bounding box center [904, 228] width 427 height 32
type input "***"
click at [755, 351] on select "**********" at bounding box center [904, 356] width 427 height 32
click at [728, 406] on input "Phone *" at bounding box center [904, 421] width 427 height 32
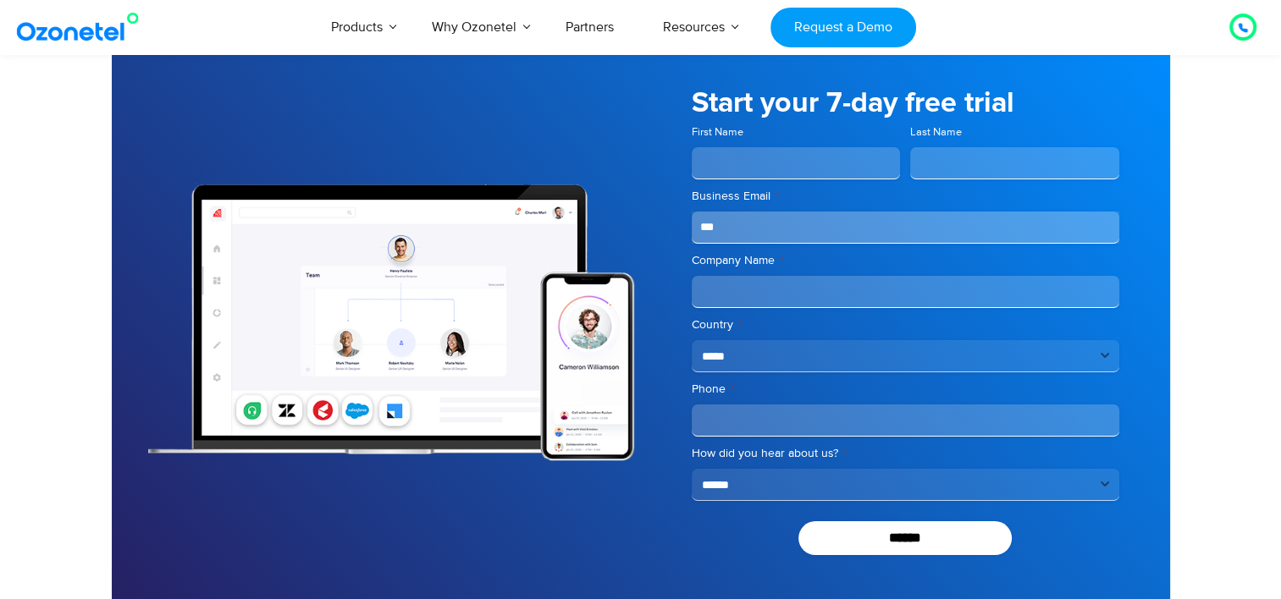
click at [741, 484] on select "**********" at bounding box center [904, 485] width 427 height 32
click at [623, 533] on div at bounding box center [376, 321] width 529 height 593
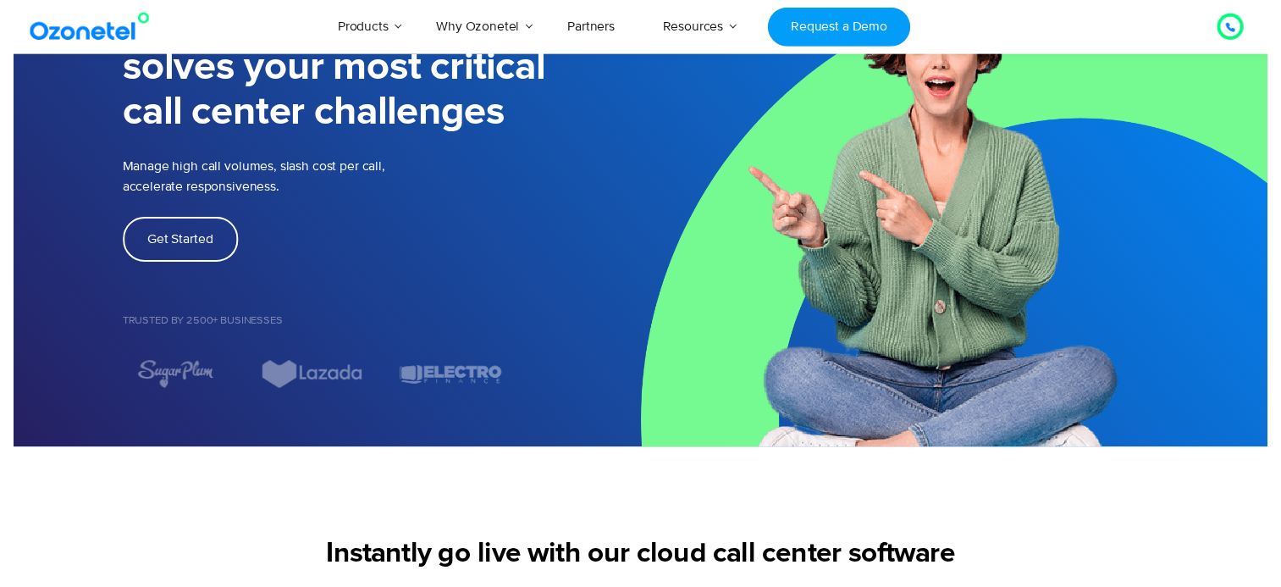
scroll to position [0, 0]
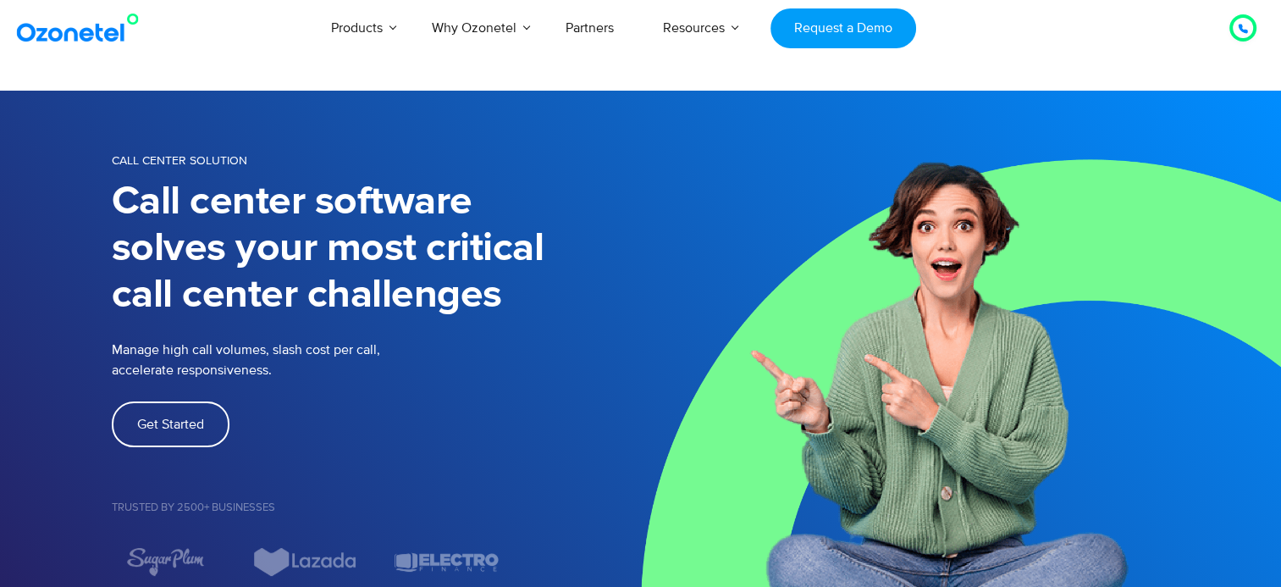
click at [63, 37] on img at bounding box center [81, 28] width 137 height 30
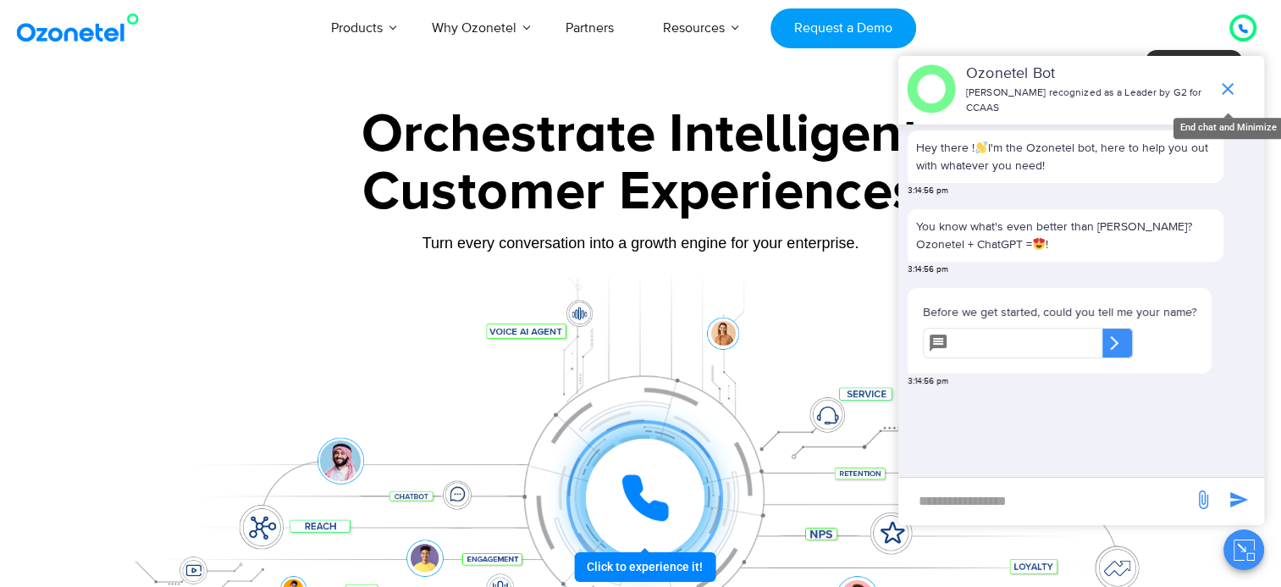
click at [1223, 91] on icon "end chat or minimize" at bounding box center [1227, 89] width 20 height 20
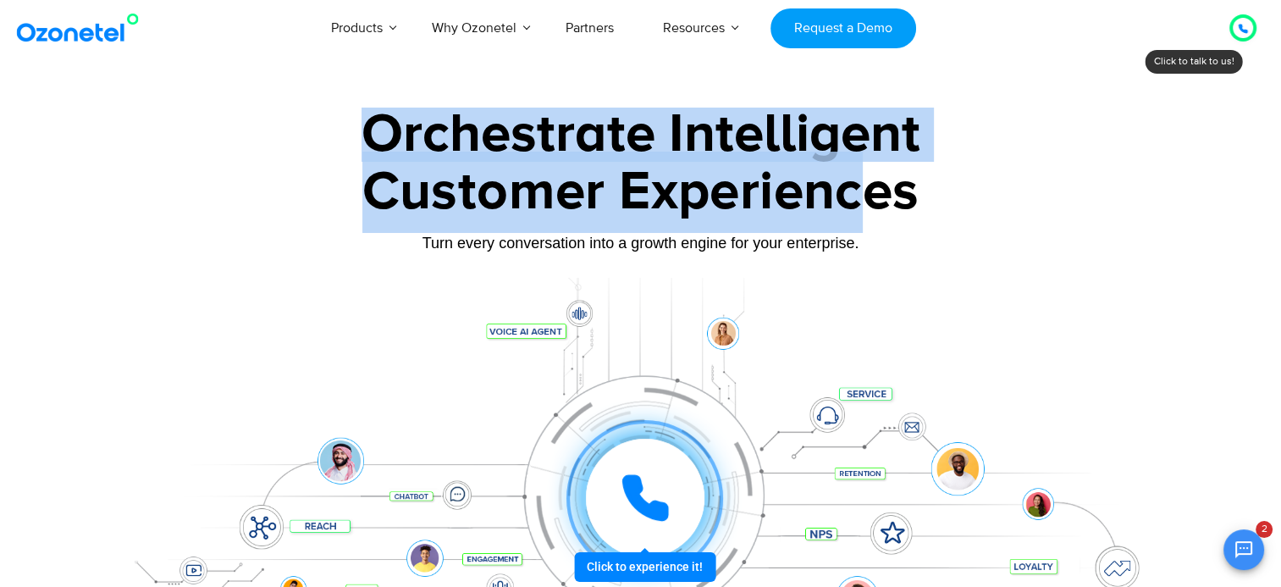
scroll to position [156, 0]
drag, startPoint x: 355, startPoint y: 128, endPoint x: 914, endPoint y: 194, distance: 562.5
click at [914, 194] on div "Orchestrate Intelligent Customer Experiences Turn every conversation into a gro…" at bounding box center [641, 386] width 1058 height 559
click at [914, 194] on div "Customer Experiences" at bounding box center [641, 191] width 1058 height 81
click at [869, 190] on div "Customer Experiences" at bounding box center [641, 191] width 1058 height 81
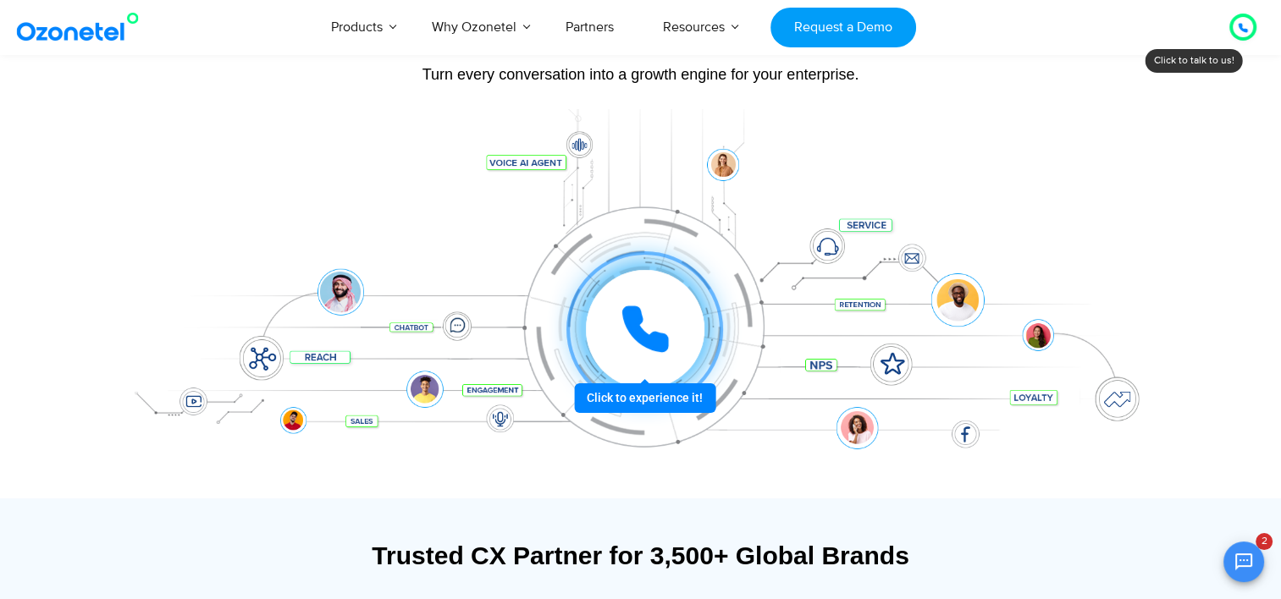
scroll to position [169, 0]
drag, startPoint x: 620, startPoint y: 339, endPoint x: 664, endPoint y: 358, distance: 47.8
click at [664, 358] on div at bounding box center [645, 328] width 118 height 118
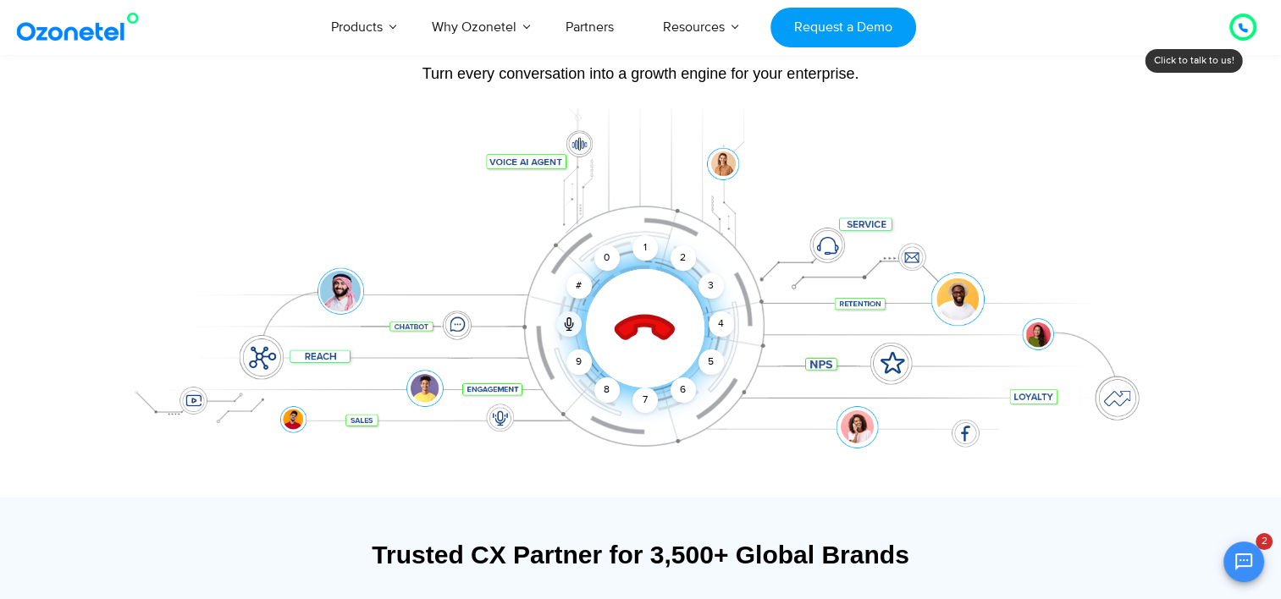
click at [806, 474] on div at bounding box center [641, 302] width 1058 height 389
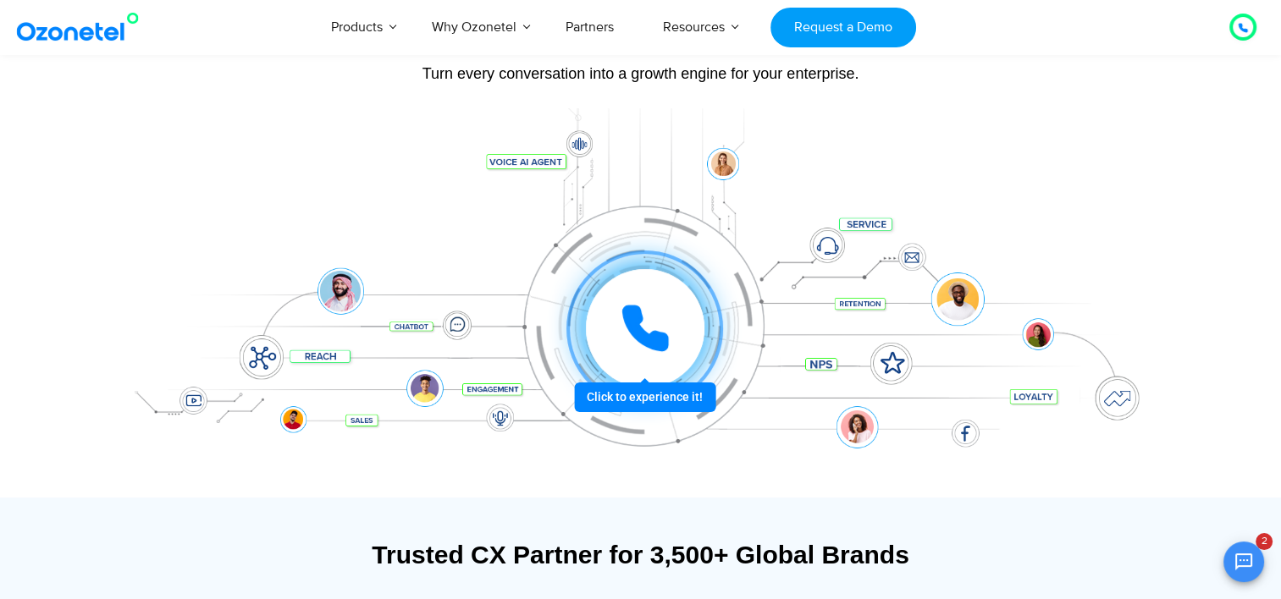
click at [643, 328] on icon at bounding box center [645, 328] width 51 height 51
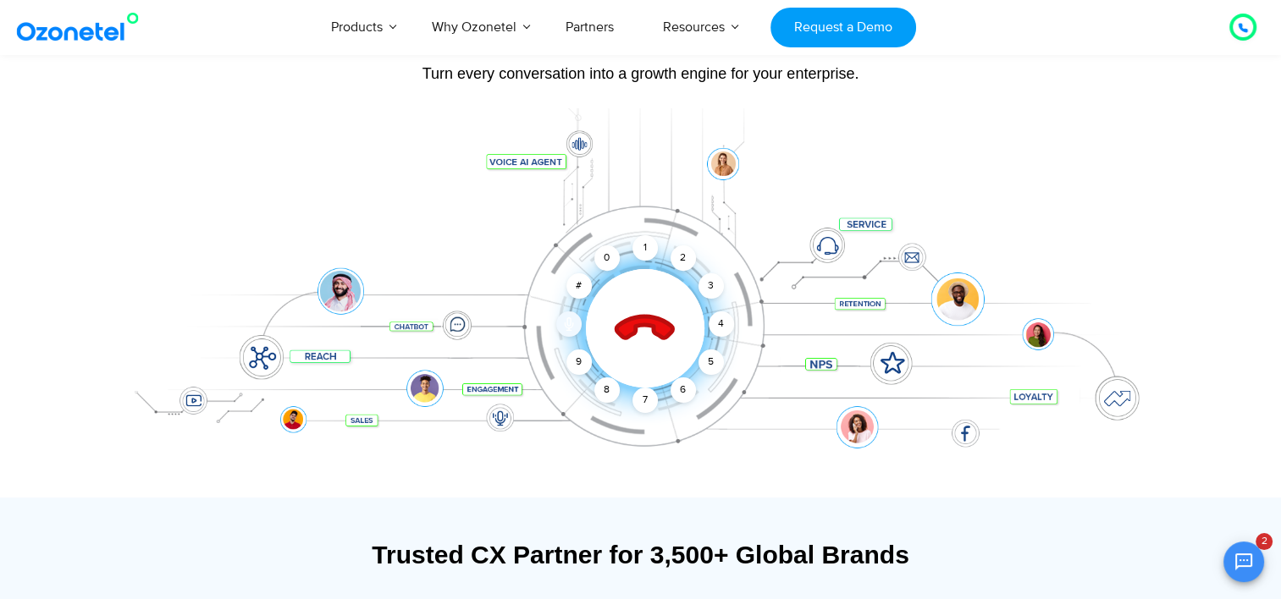
click at [567, 322] on icon at bounding box center [568, 322] width 3 height 8
click at [576, 284] on div "#" at bounding box center [578, 285] width 25 height 25
click at [609, 258] on div "0" at bounding box center [606, 257] width 25 height 25
click at [640, 251] on div "1" at bounding box center [644, 247] width 25 height 25
click at [691, 258] on div "2" at bounding box center [682, 257] width 25 height 25
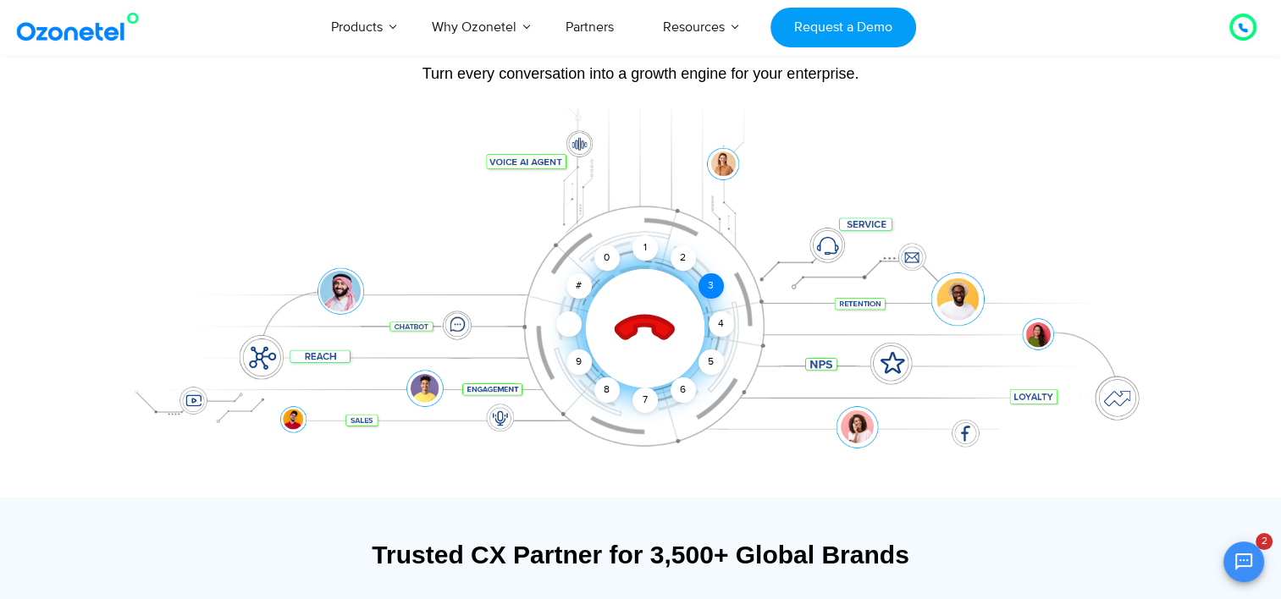
click at [713, 288] on div "3" at bounding box center [709, 285] width 25 height 25
click at [719, 319] on div "4" at bounding box center [720, 323] width 25 height 25
click at [708, 359] on div "5" at bounding box center [709, 362] width 25 height 25
click at [684, 396] on div "6" at bounding box center [682, 389] width 25 height 25
click at [650, 395] on div "7" at bounding box center [644, 400] width 25 height 25
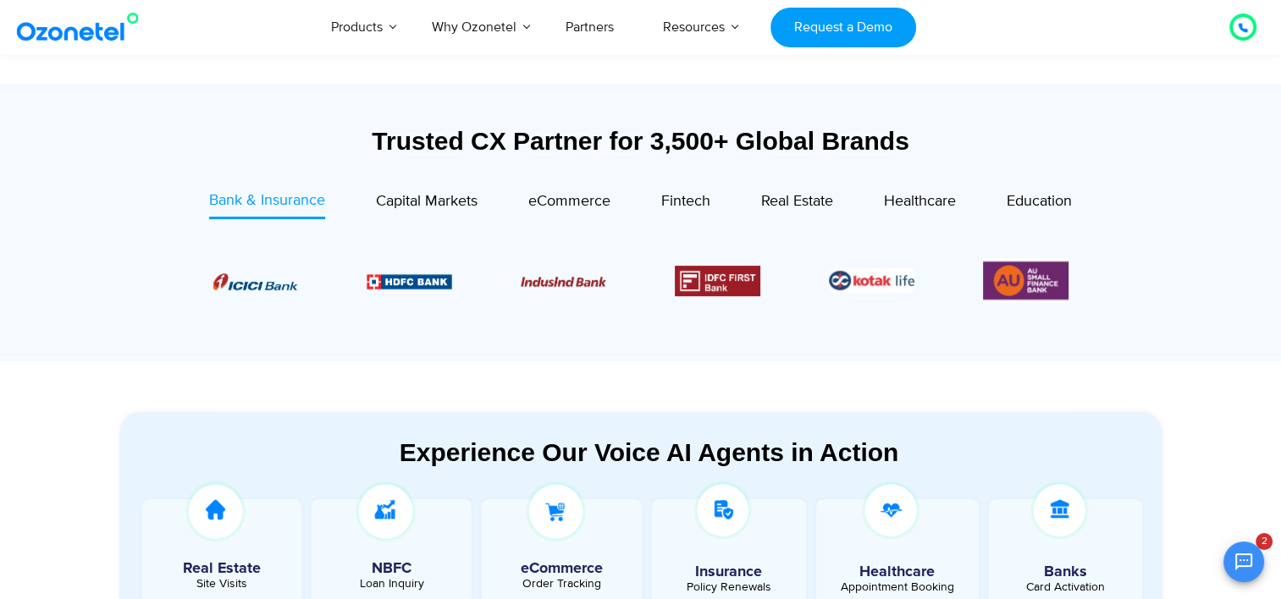
scroll to position [592, 0]
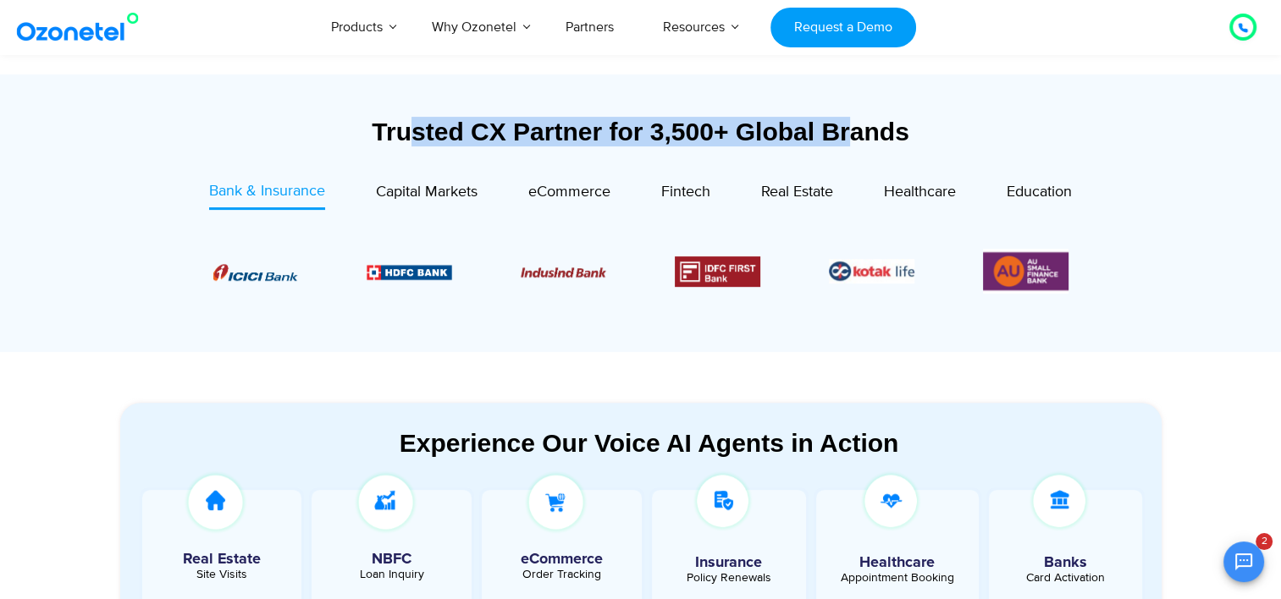
drag, startPoint x: 409, startPoint y: 129, endPoint x: 850, endPoint y: 132, distance: 441.0
click at [850, 132] on div "Trusted CX Partner for 3,500+ Global Brands" at bounding box center [640, 132] width 1041 height 30
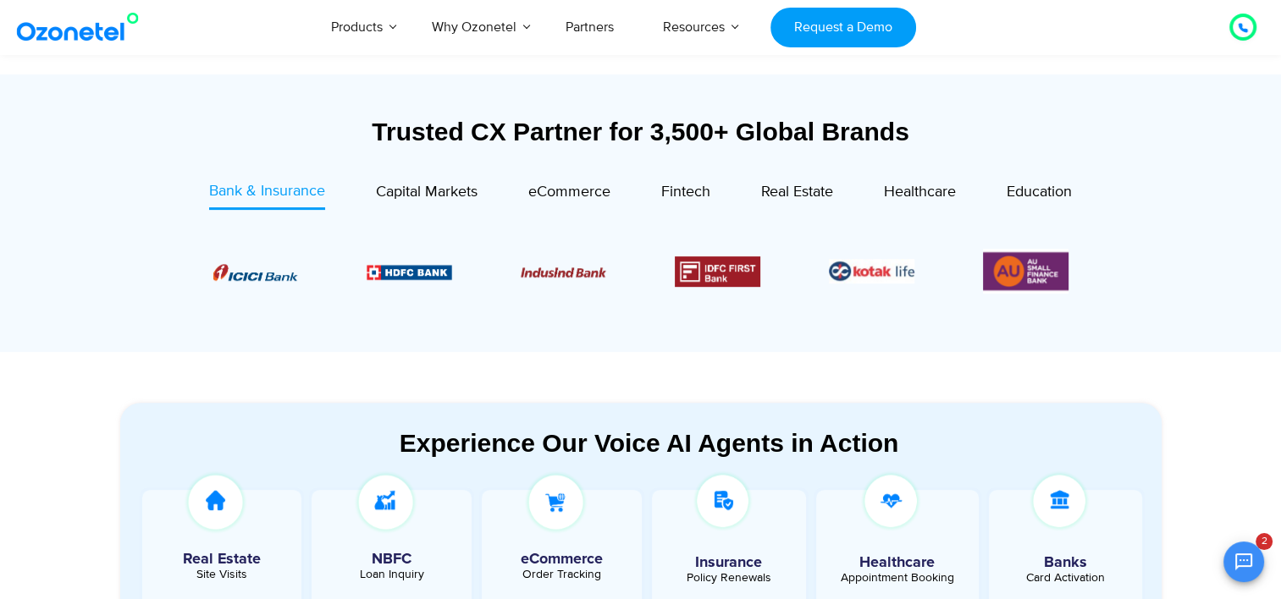
click at [762, 173] on div "Trusted CX Partner for 3,500+ Global Brands Bank & Insurance Capital Markets" at bounding box center [640, 230] width 1041 height 227
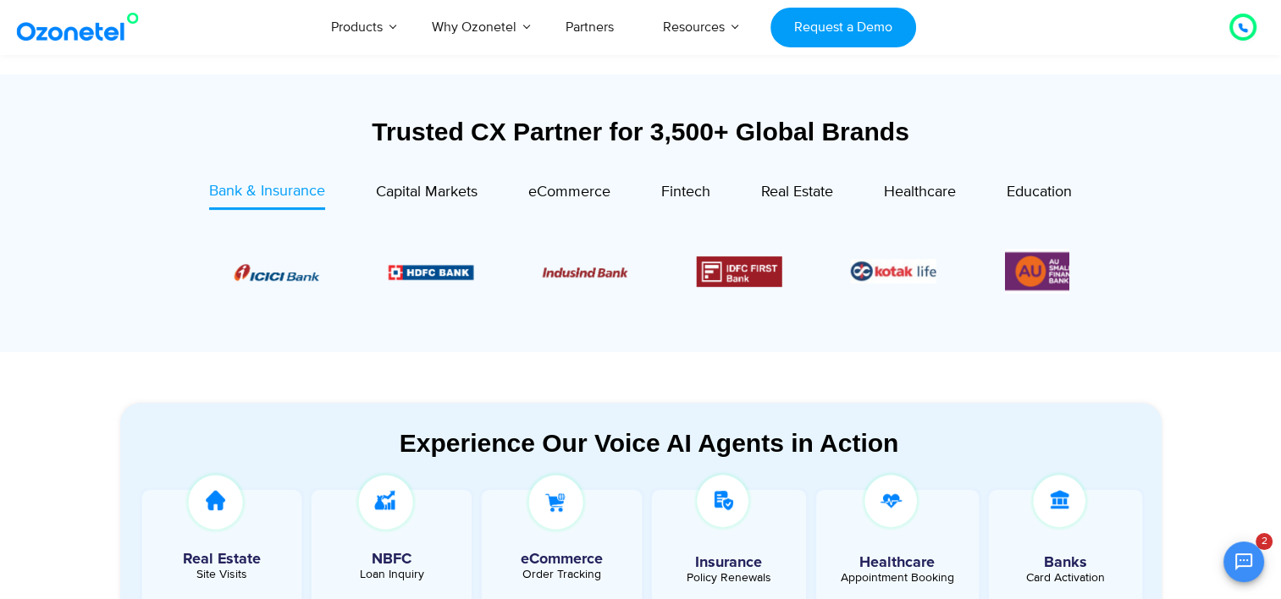
click at [742, 323] on div "Bank & Insurance Capital Markets" at bounding box center [640, 261] width 1007 height 163
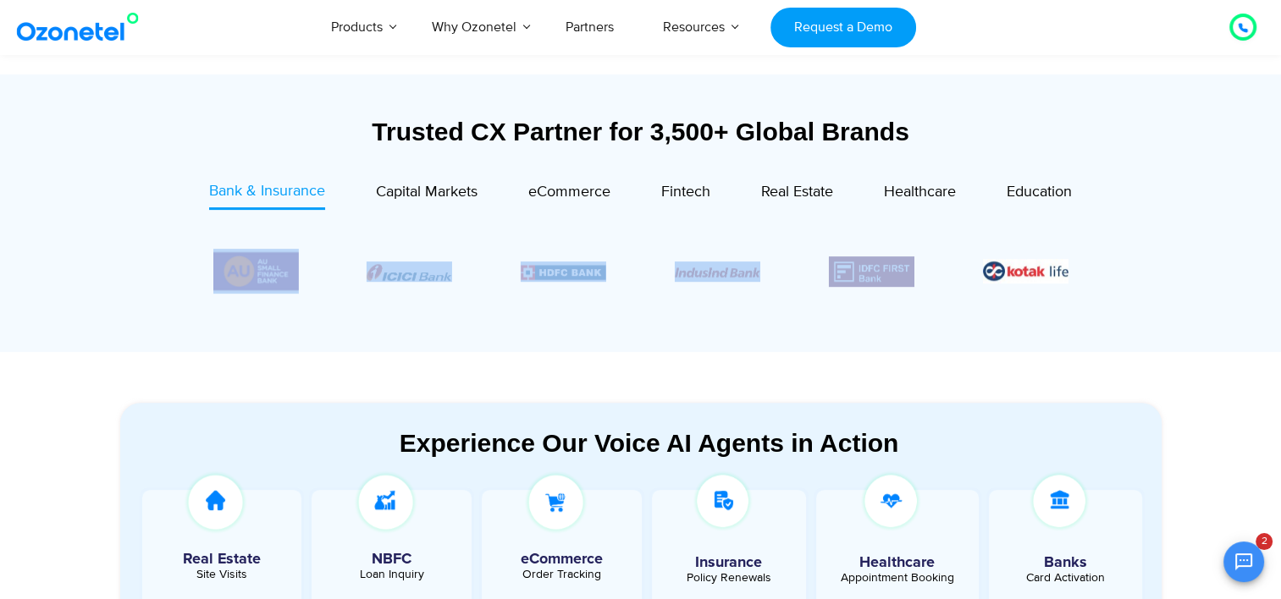
drag, startPoint x: 776, startPoint y: 267, endPoint x: 882, endPoint y: 272, distance: 105.9
click at [877, 272] on div "Image Carousel" at bounding box center [640, 271] width 855 height 45
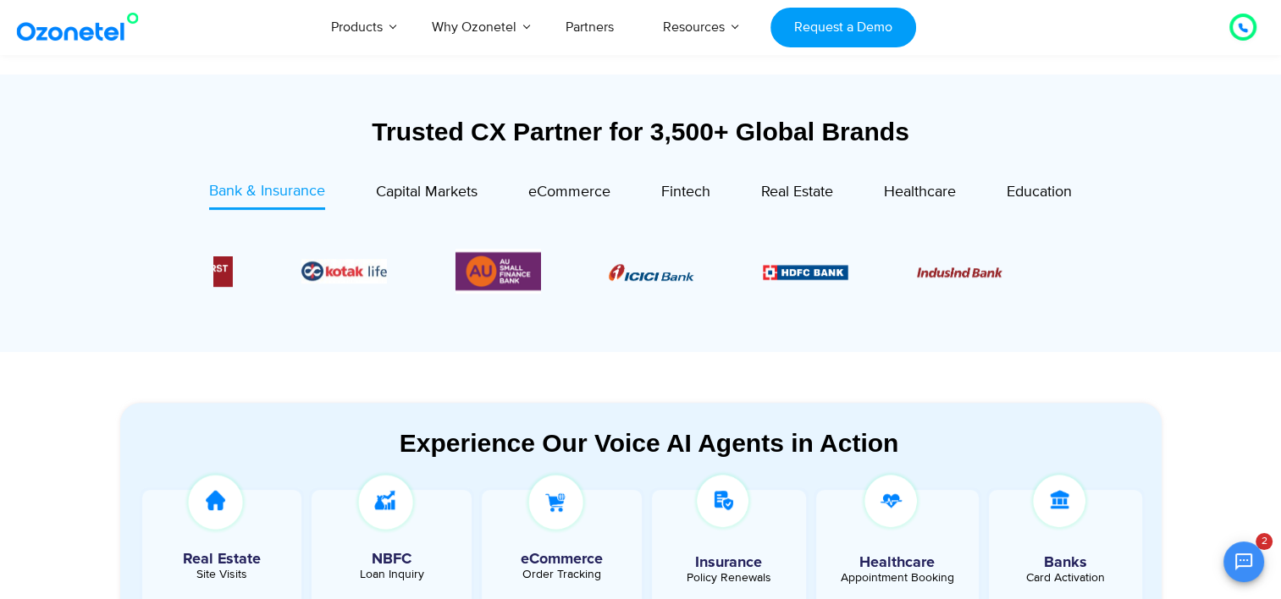
click at [965, 262] on figure "3 / 6" at bounding box center [959, 272] width 85 height 20
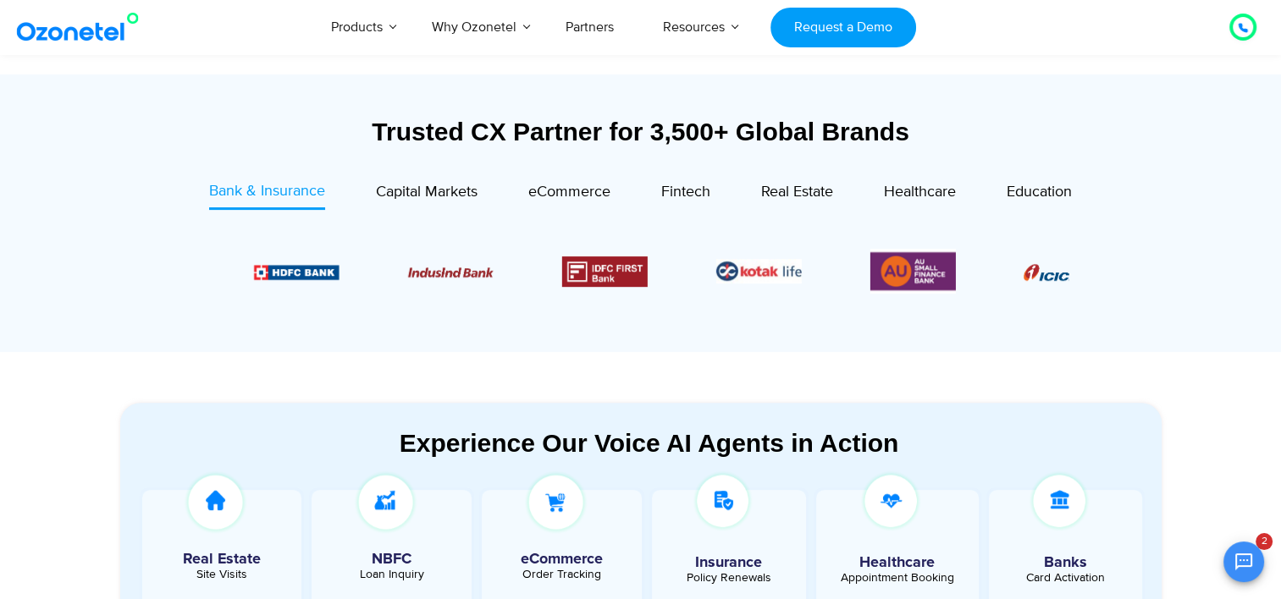
click at [1090, 267] on div at bounding box center [640, 271] width 939 height 87
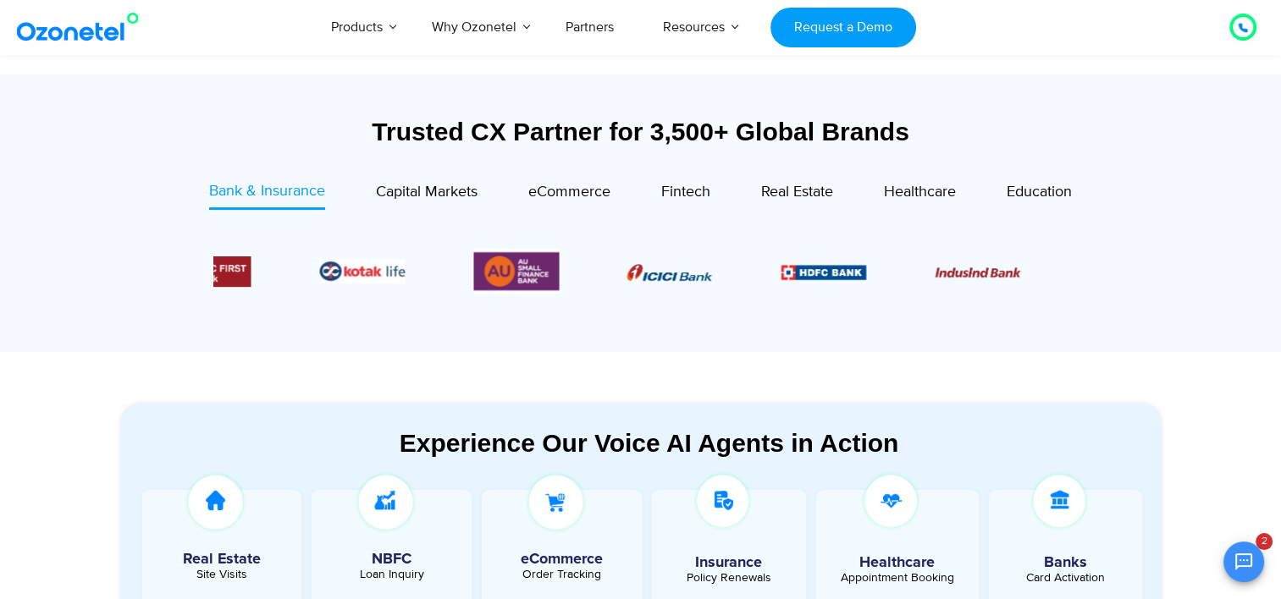
click at [984, 267] on img "3 / 6" at bounding box center [977, 272] width 85 height 10
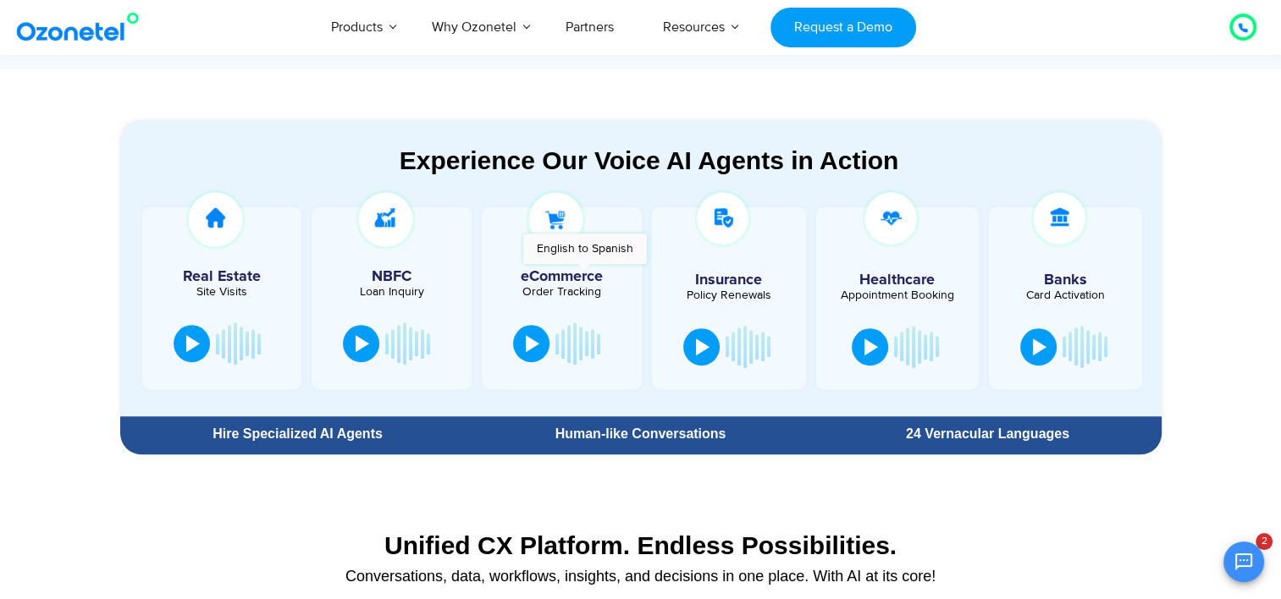
scroll to position [846, 0]
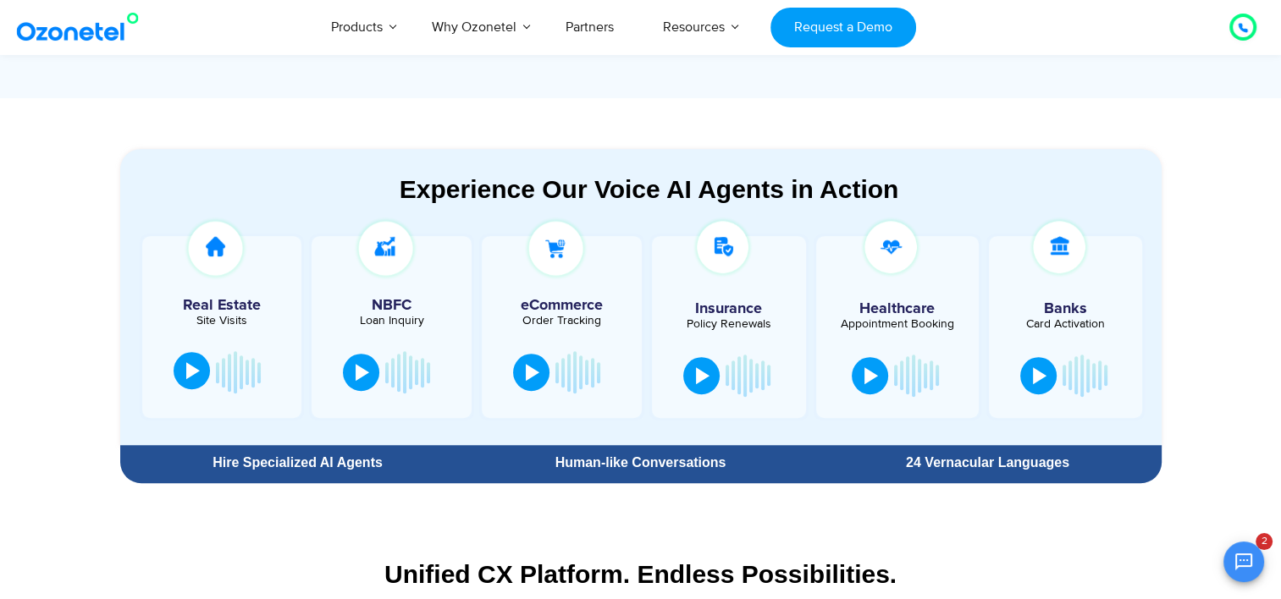
click at [183, 366] on button at bounding box center [192, 370] width 36 height 37
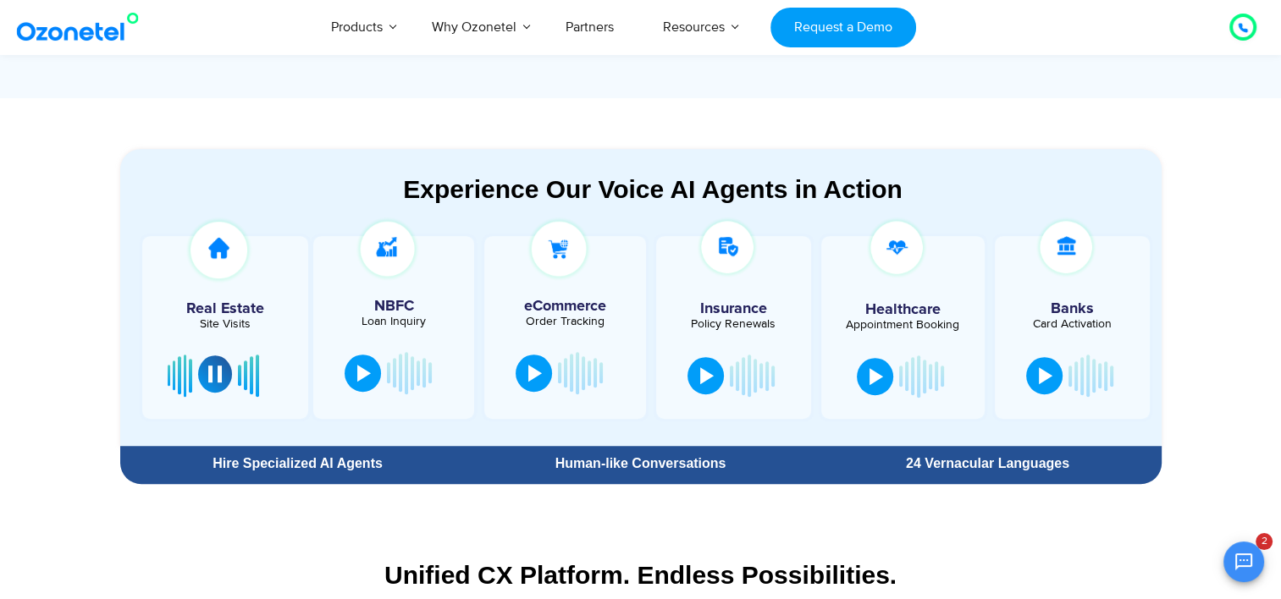
click at [208, 372] on div at bounding box center [215, 374] width 14 height 17
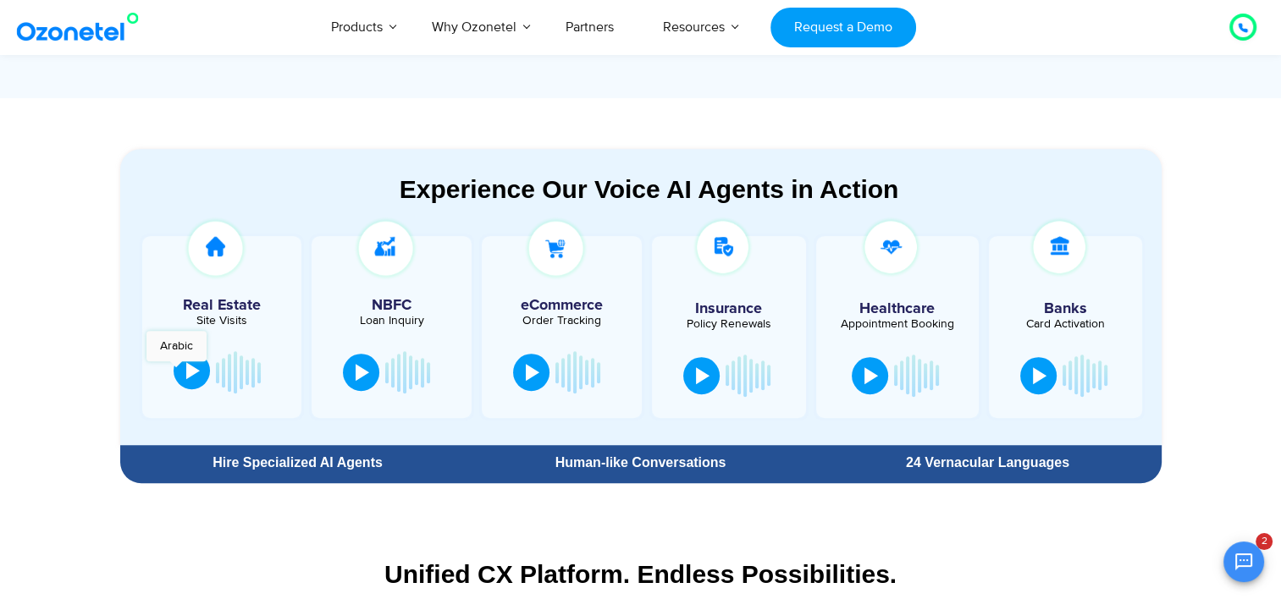
click at [176, 370] on button at bounding box center [192, 370] width 36 height 37
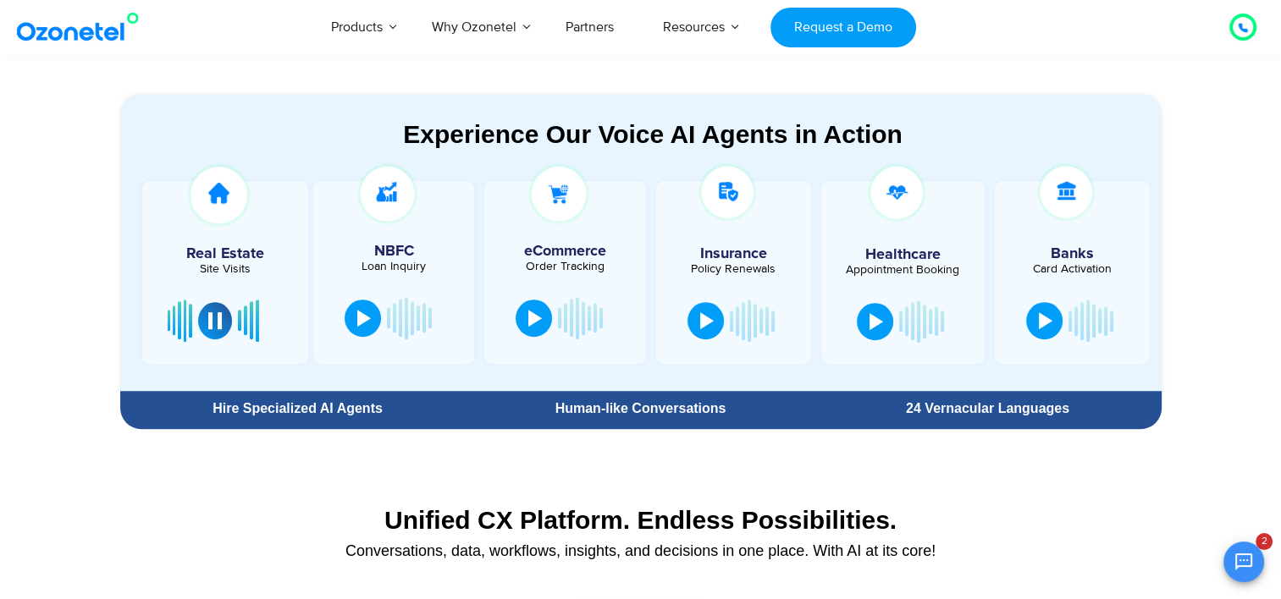
scroll to position [931, 0]
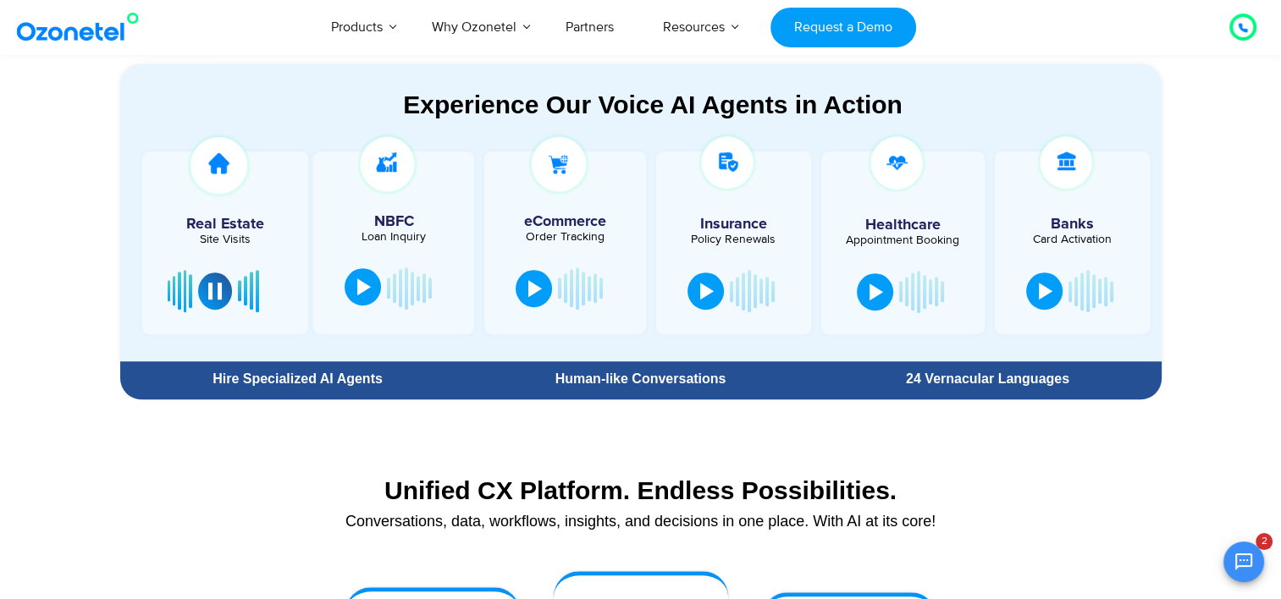
click at [371, 289] on button at bounding box center [362, 286] width 36 height 37
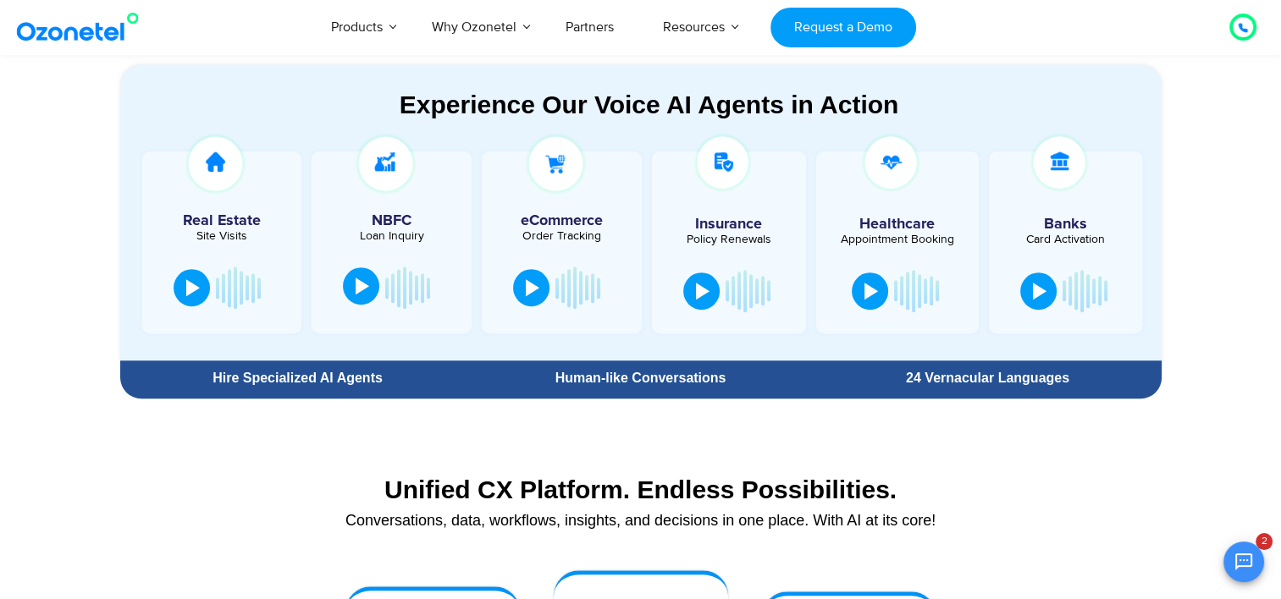
click at [361, 285] on div at bounding box center [362, 286] width 14 height 17
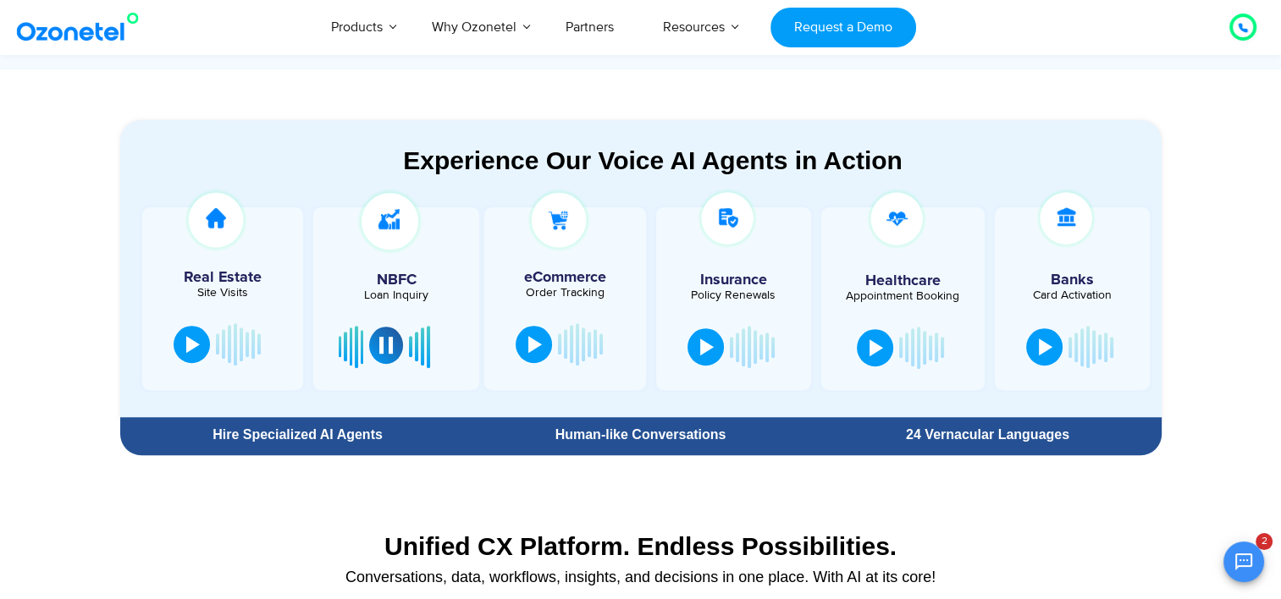
scroll to position [846, 0]
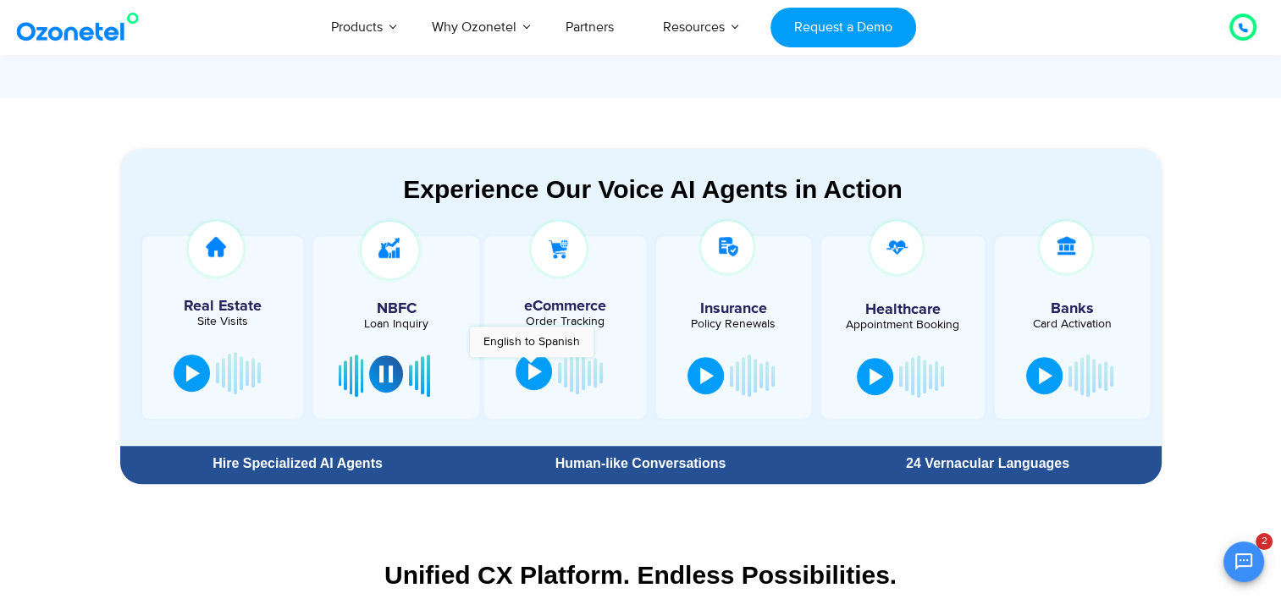
click at [531, 366] on div at bounding box center [535, 371] width 14 height 17
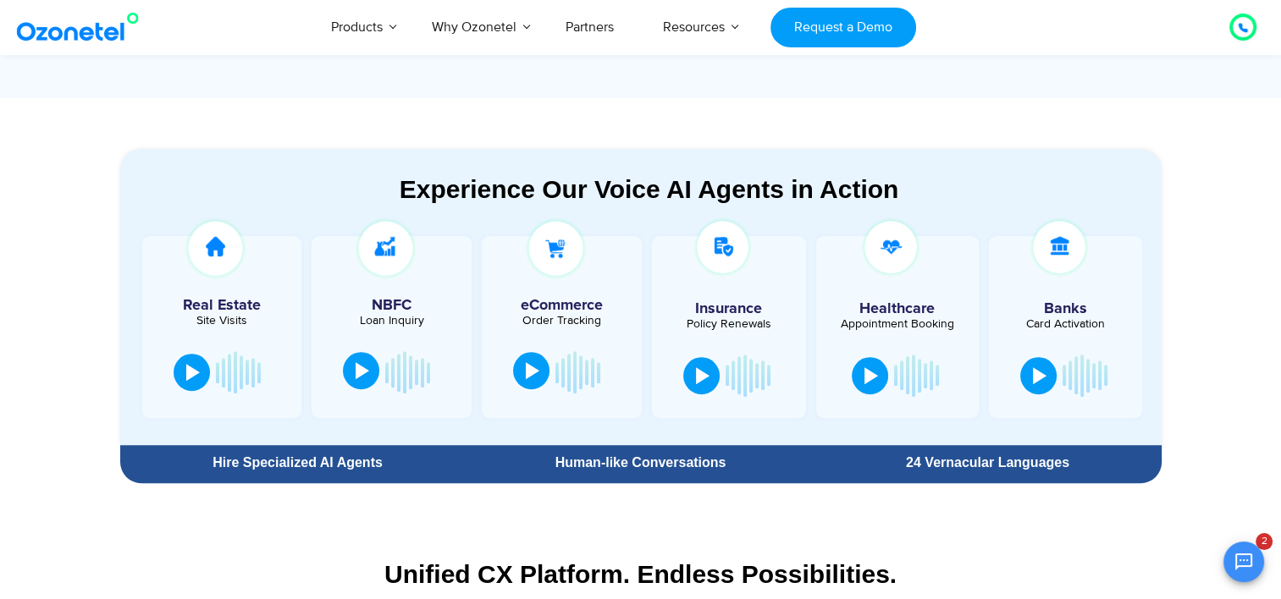
click at [531, 366] on div at bounding box center [533, 370] width 14 height 17
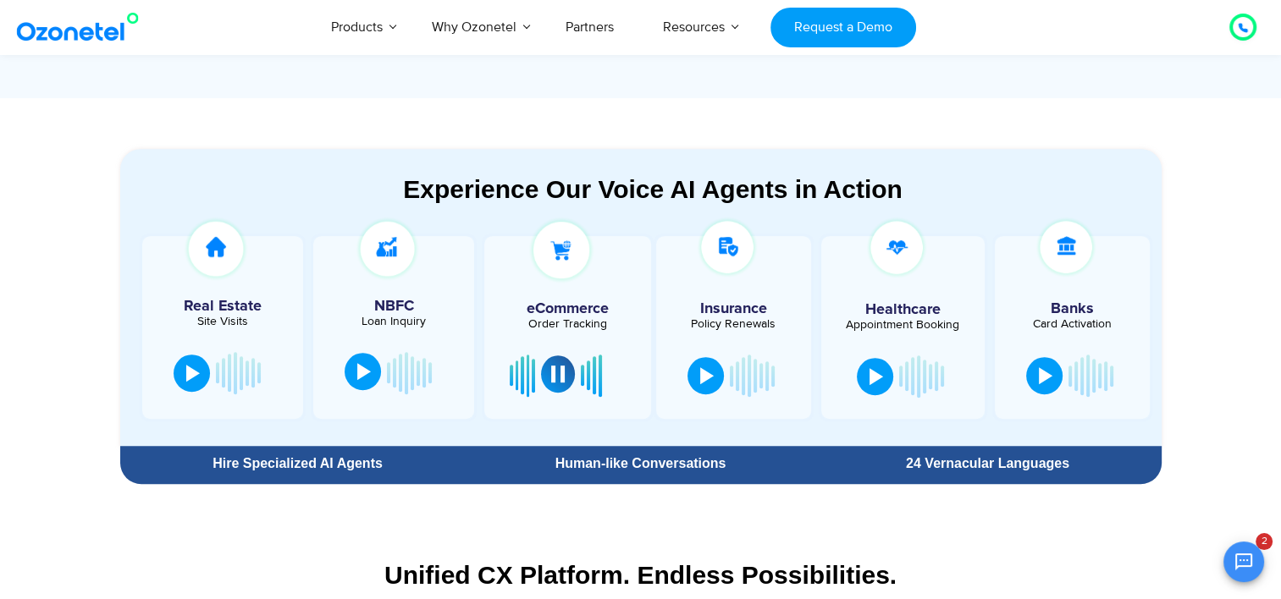
click at [555, 377] on div at bounding box center [558, 374] width 14 height 17
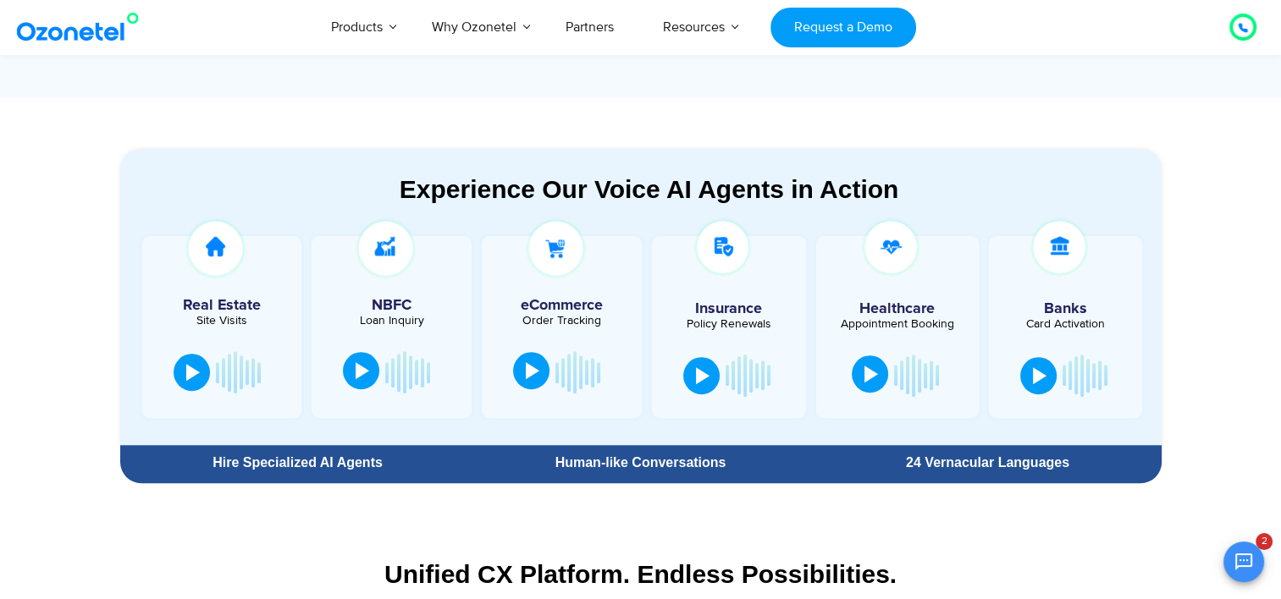
click at [862, 371] on button at bounding box center [869, 373] width 36 height 37
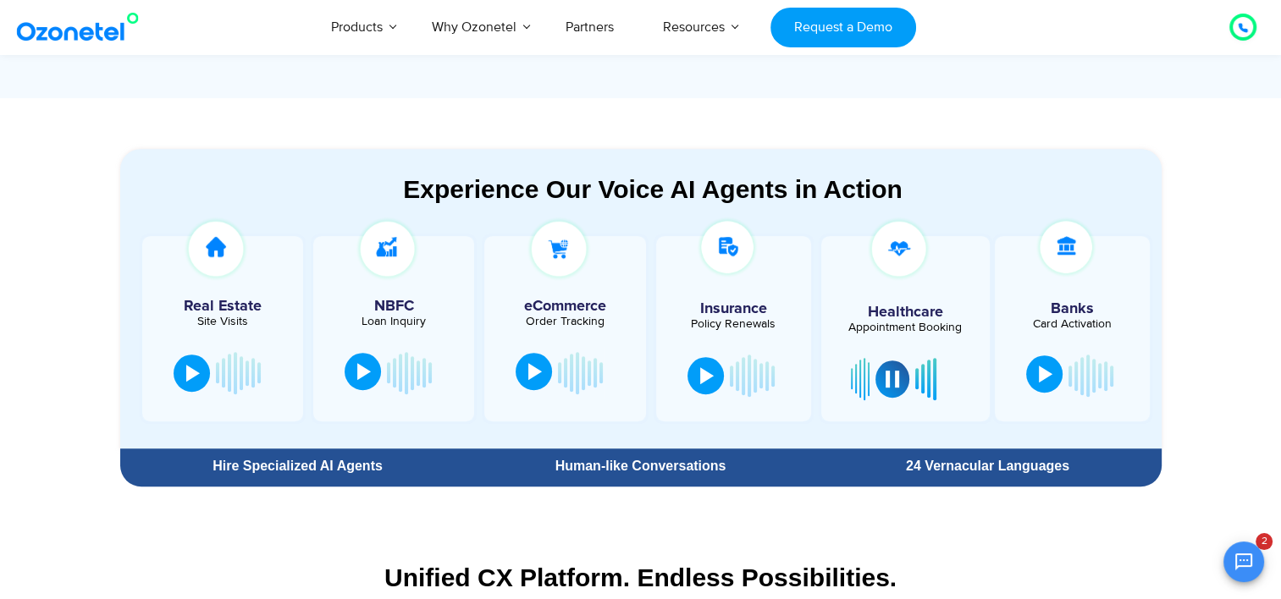
click at [1038, 367] on div at bounding box center [1045, 374] width 14 height 17
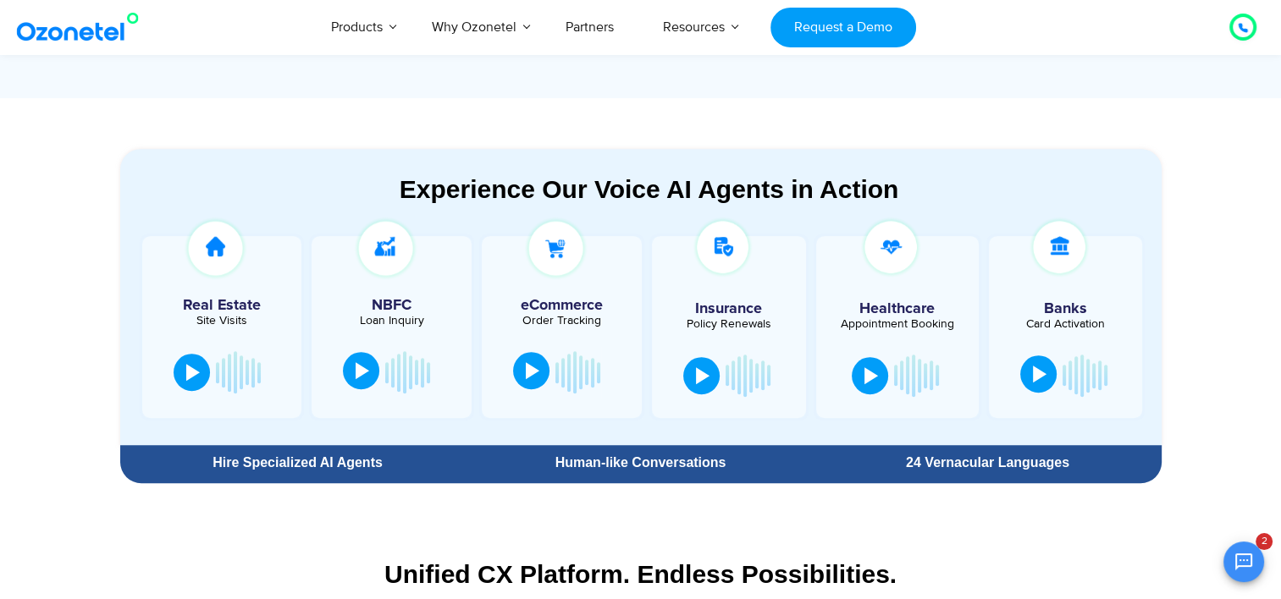
click at [1038, 367] on div at bounding box center [1040, 374] width 14 height 17
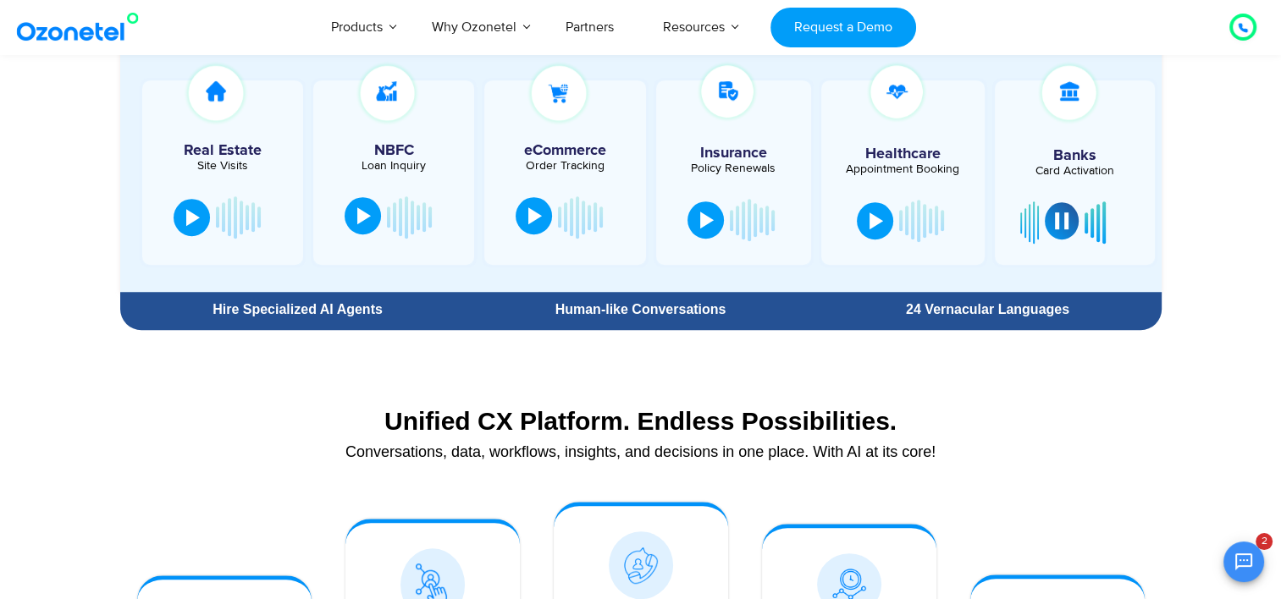
scroll to position [1016, 0]
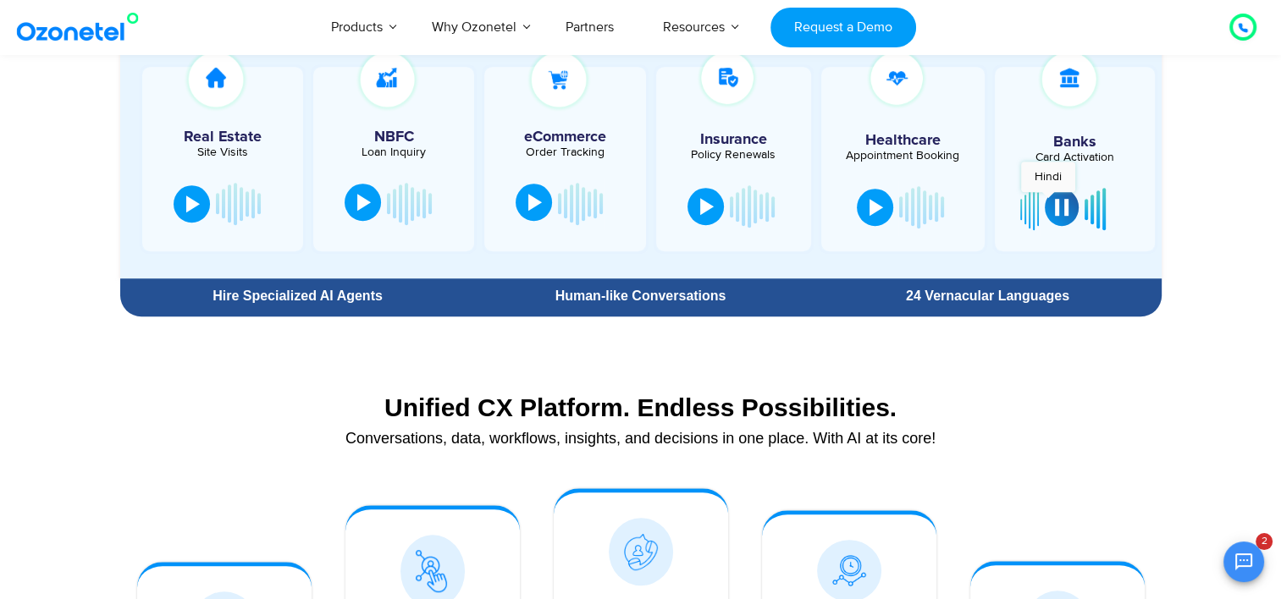
click at [1048, 201] on button at bounding box center [1061, 207] width 34 height 37
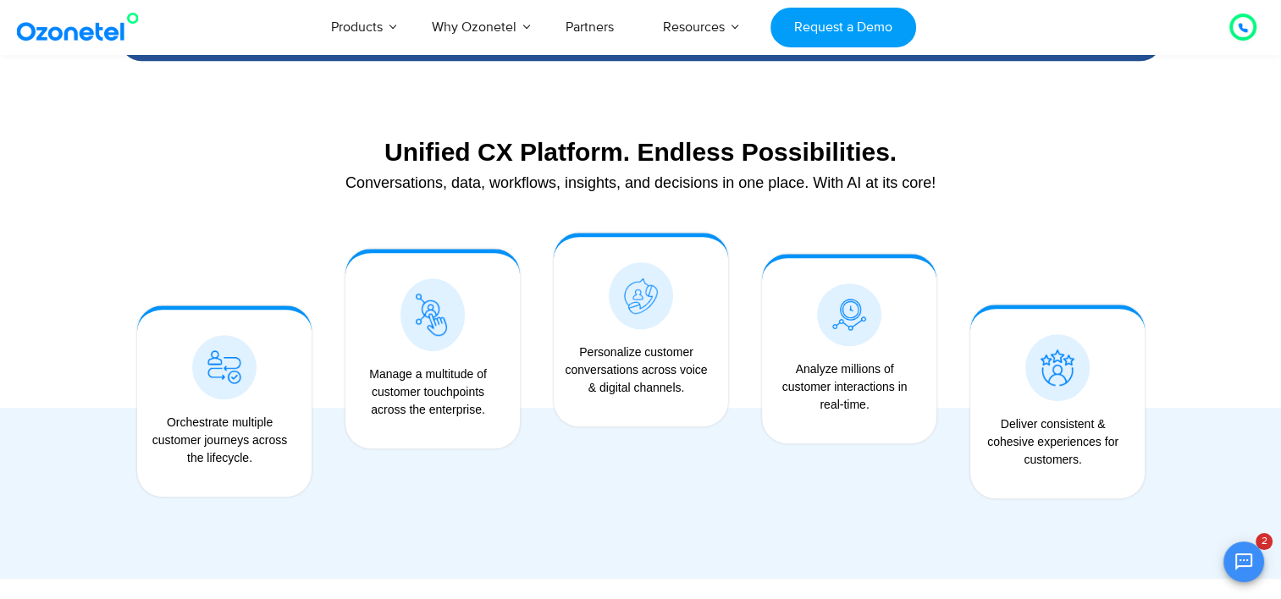
scroll to position [1270, 0]
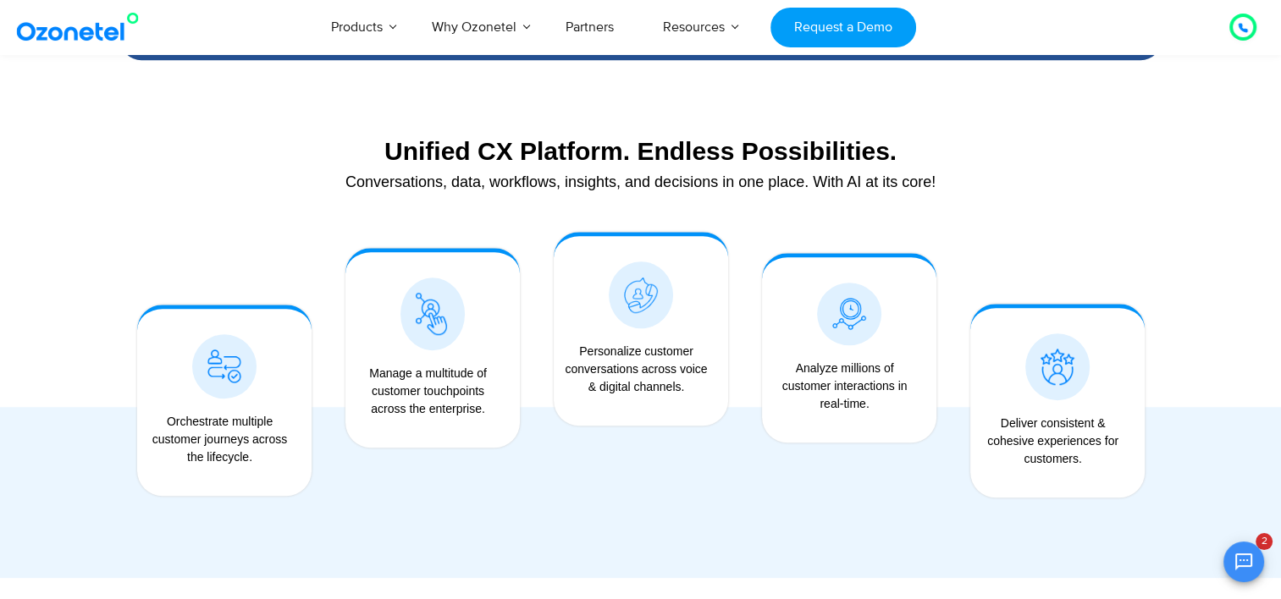
drag, startPoint x: 457, startPoint y: 350, endPoint x: 465, endPoint y: 406, distance: 56.4
click at [465, 406] on div "Manage a multitude of customer touchpoints across the enterprise." at bounding box center [432, 359] width 157 height 162
drag, startPoint x: 465, startPoint y: 406, endPoint x: 624, endPoint y: 323, distance: 179.4
click at [624, 323] on span at bounding box center [641, 295] width 64 height 67
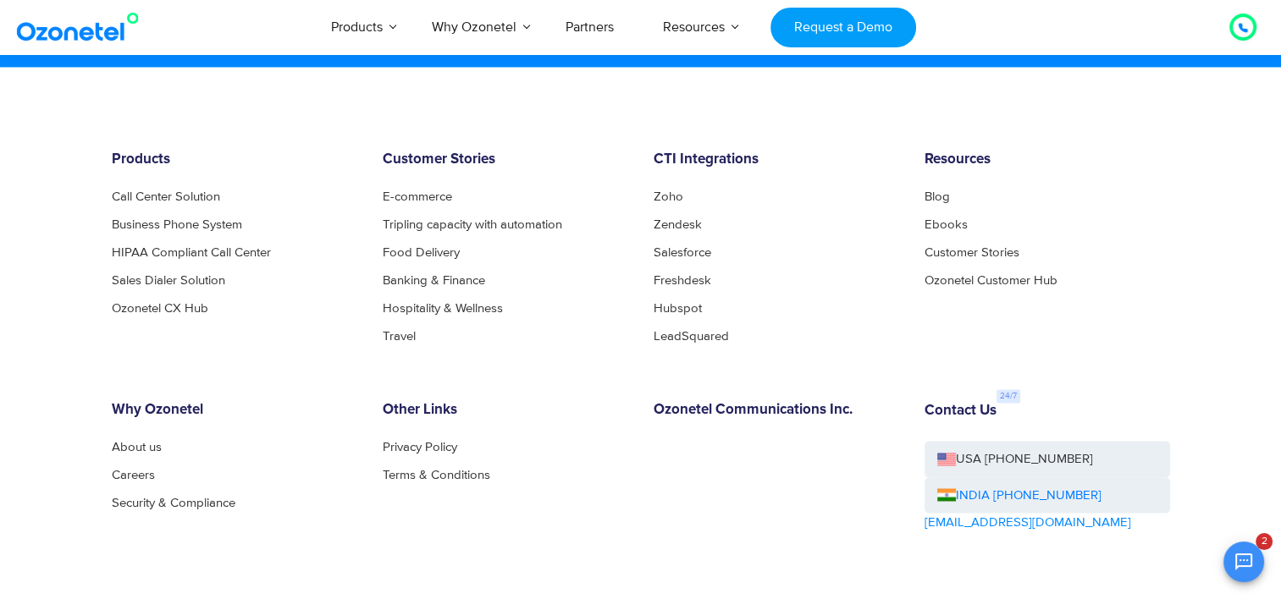
scroll to position [9179, 0]
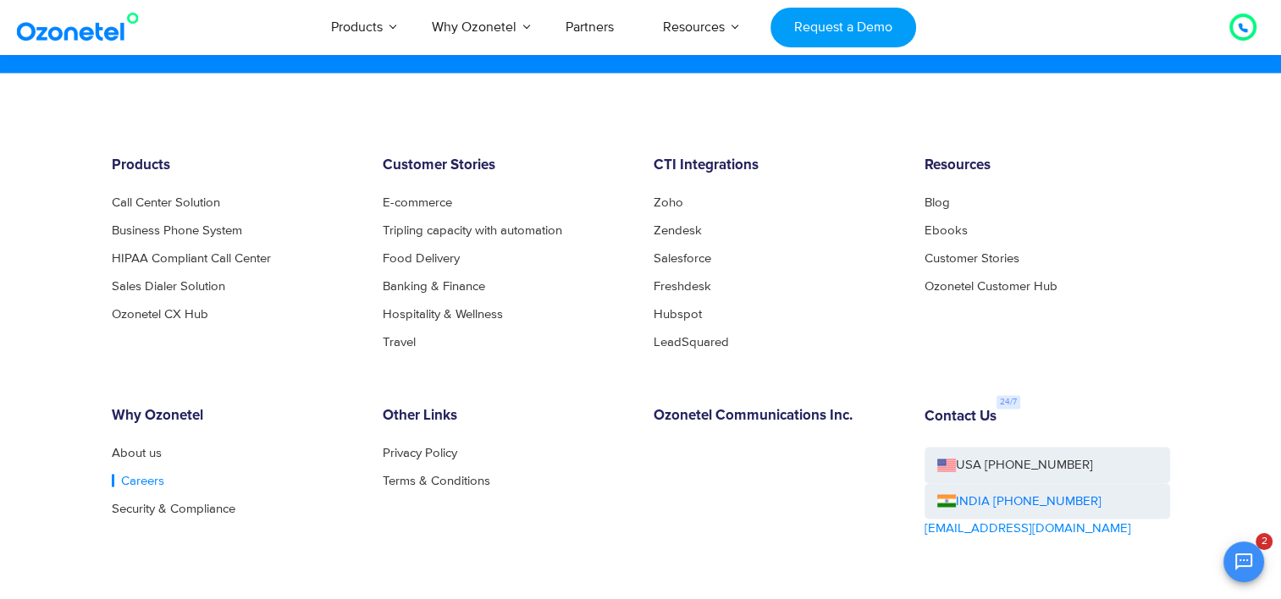
click at [146, 474] on link "Careers" at bounding box center [138, 480] width 52 height 13
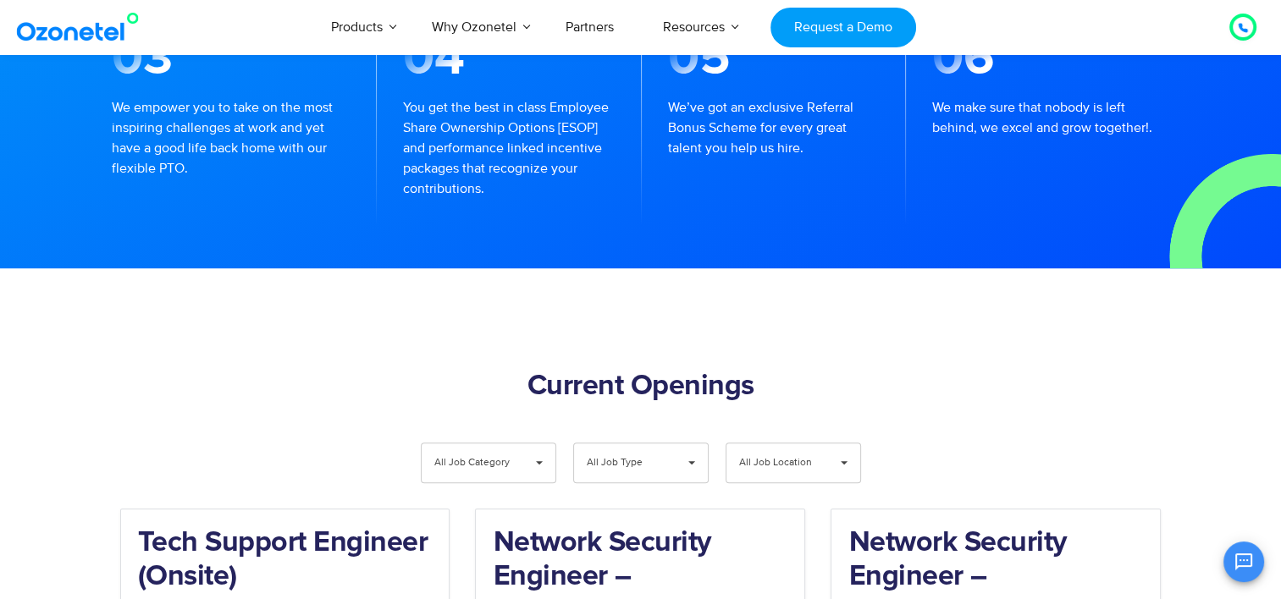
scroll to position [1439, 0]
click at [507, 443] on span "All Job Category" at bounding box center [474, 462] width 80 height 39
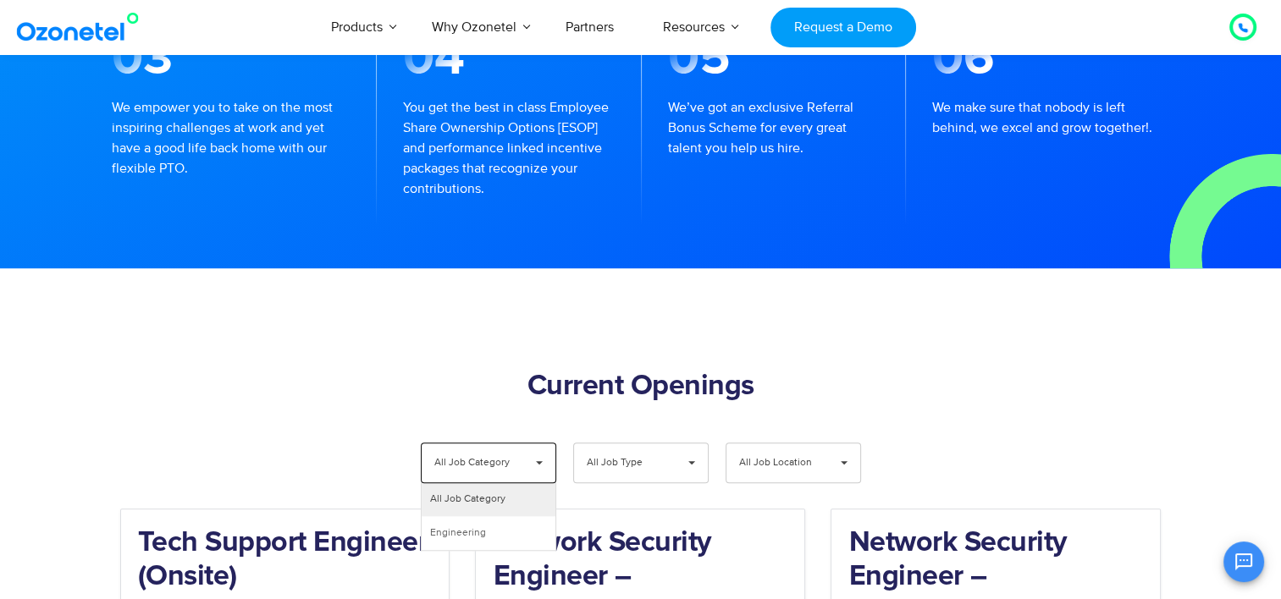
click at [507, 443] on span "All Job Category" at bounding box center [474, 462] width 80 height 39
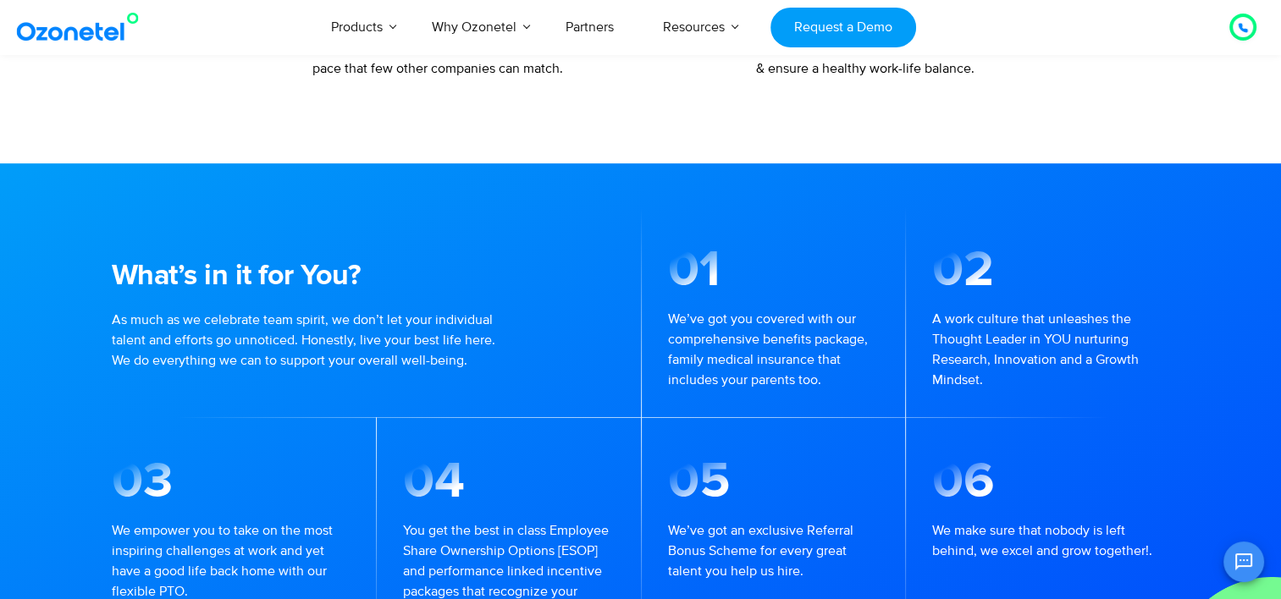
scroll to position [1016, 0]
